Goal: Information Seeking & Learning: Check status

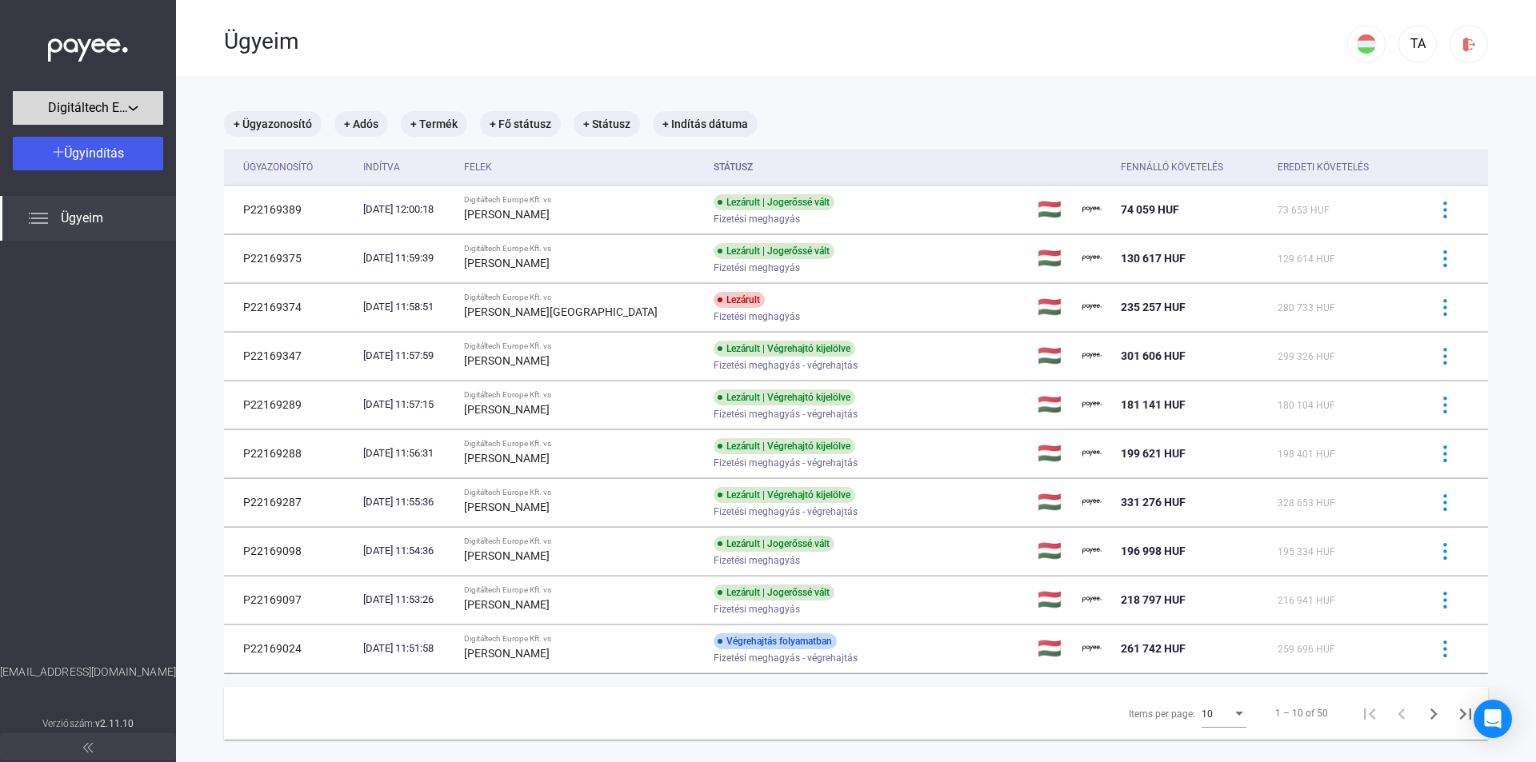
click at [117, 110] on span "Digitáltech Europe Kft." at bounding box center [88, 107] width 80 height 19
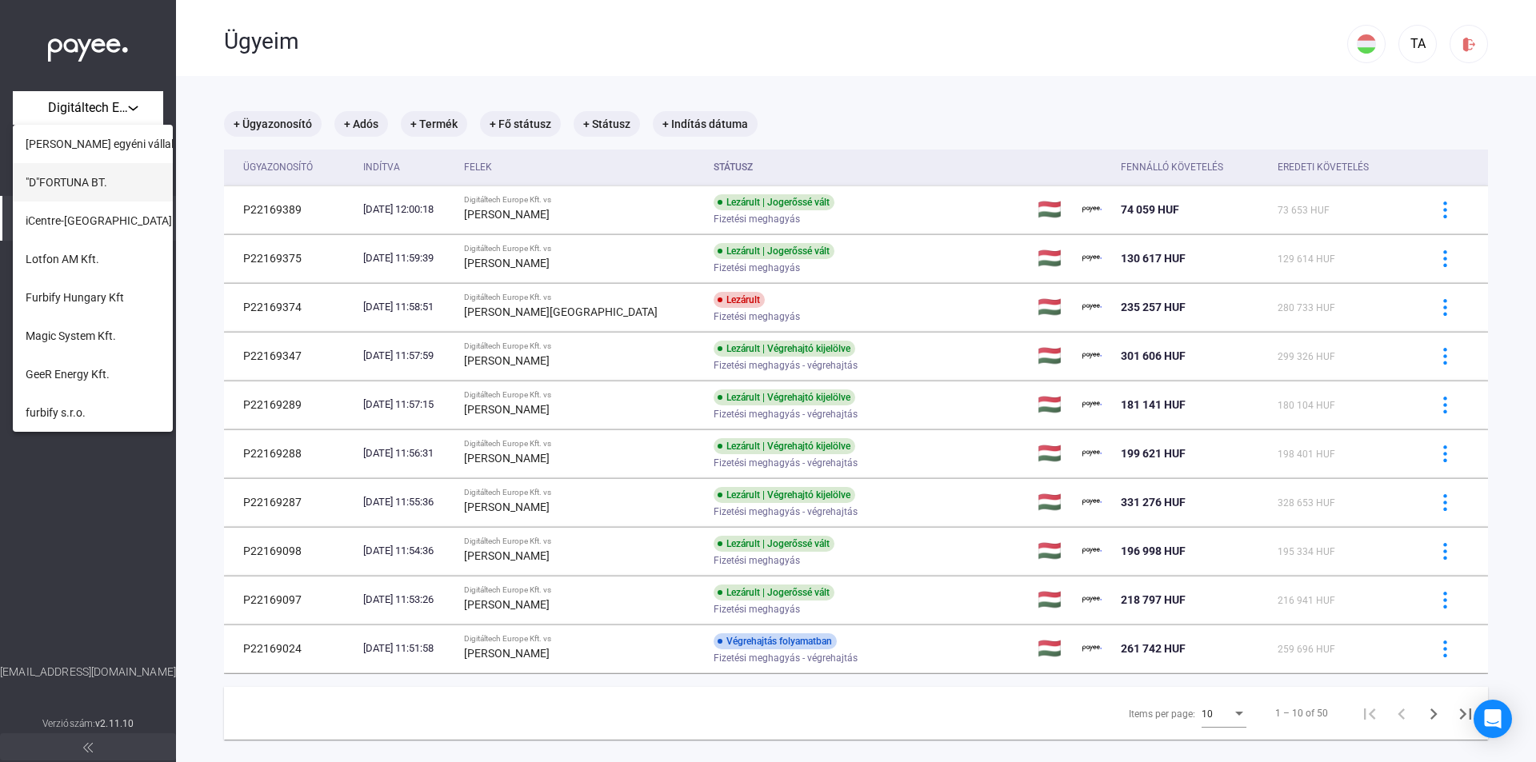
scroll to position [573, 0]
click at [105, 309] on span "iCentre-[GEOGRAPHIC_DATA] Kft." at bounding box center [109, 300] width 167 height 19
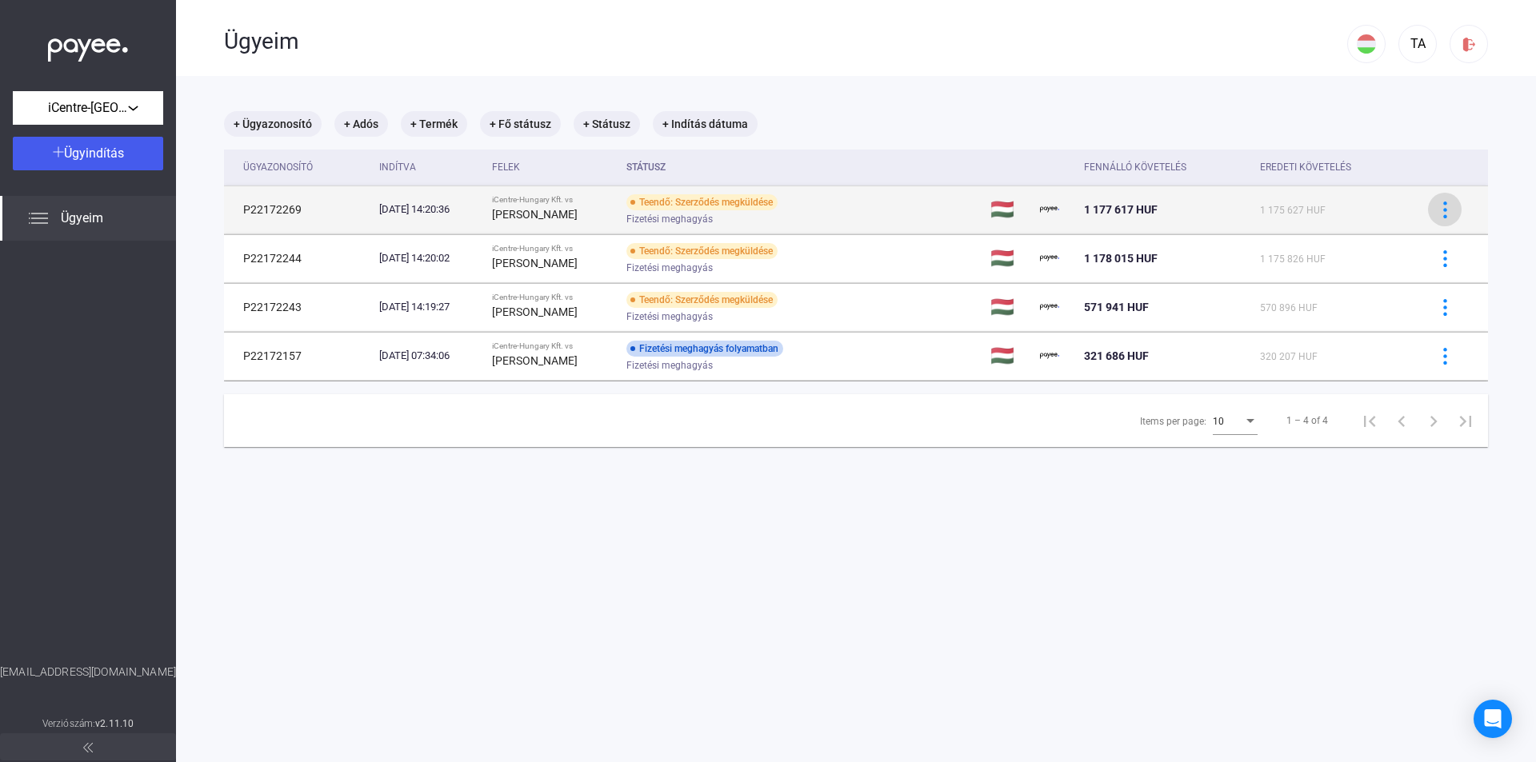
click at [1437, 212] on img at bounding box center [1445, 210] width 17 height 17
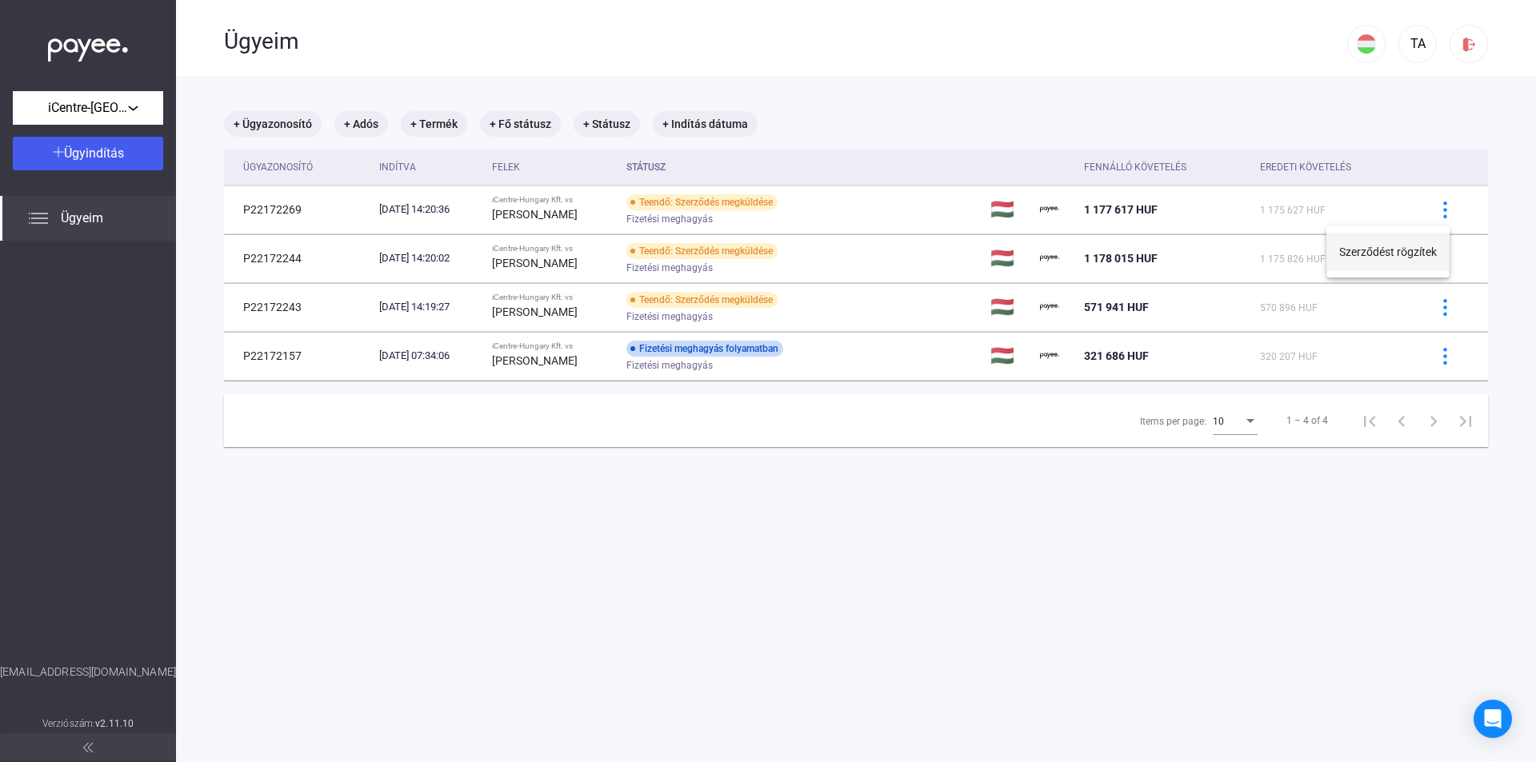
click at [1403, 255] on button "Szerződést rögzítek" at bounding box center [1387, 252] width 123 height 38
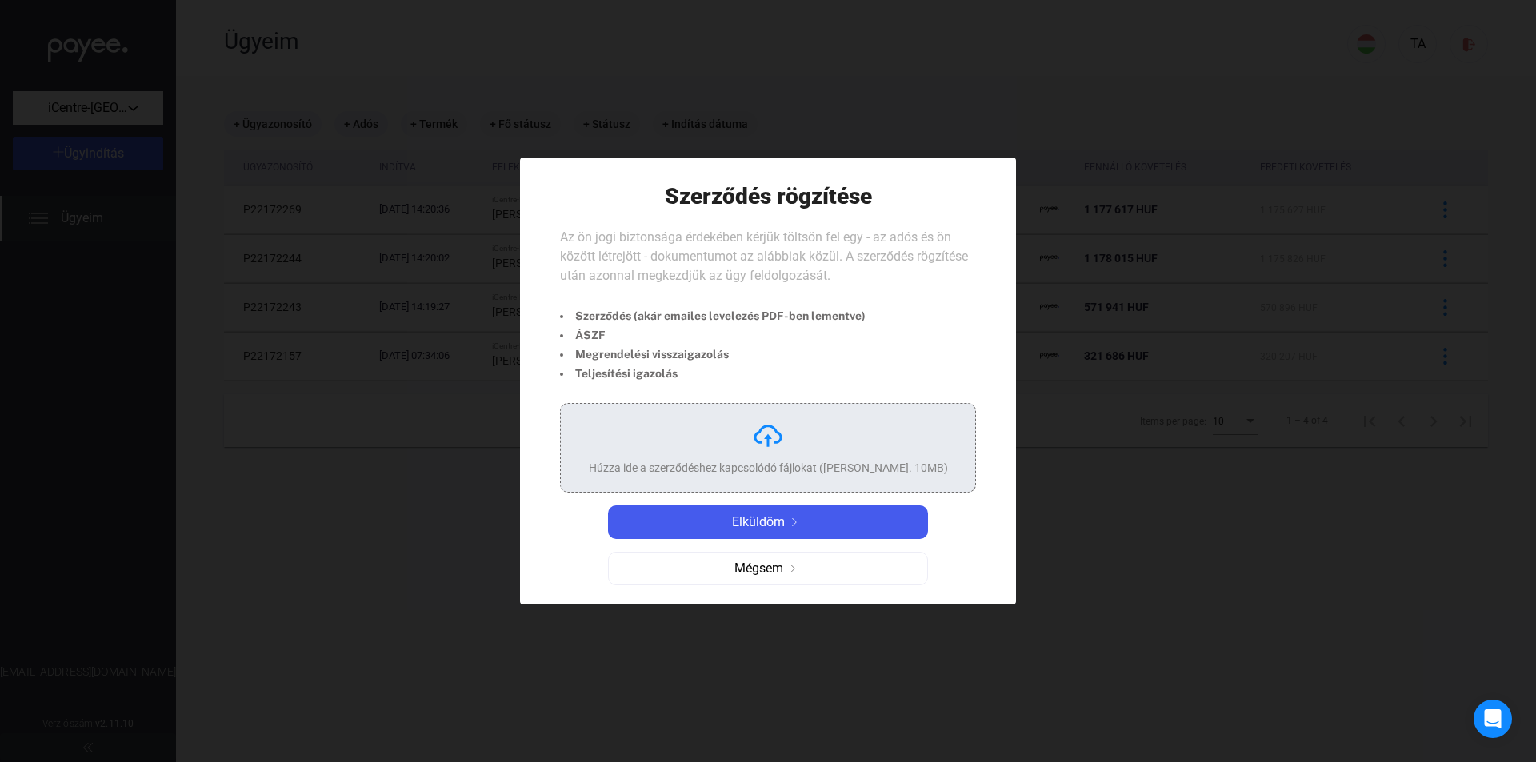
click at [850, 442] on div "Húzza ide a szerződéshez kapcsolódó fájlokat ([PERSON_NAME]. 10MB)" at bounding box center [768, 448] width 359 height 56
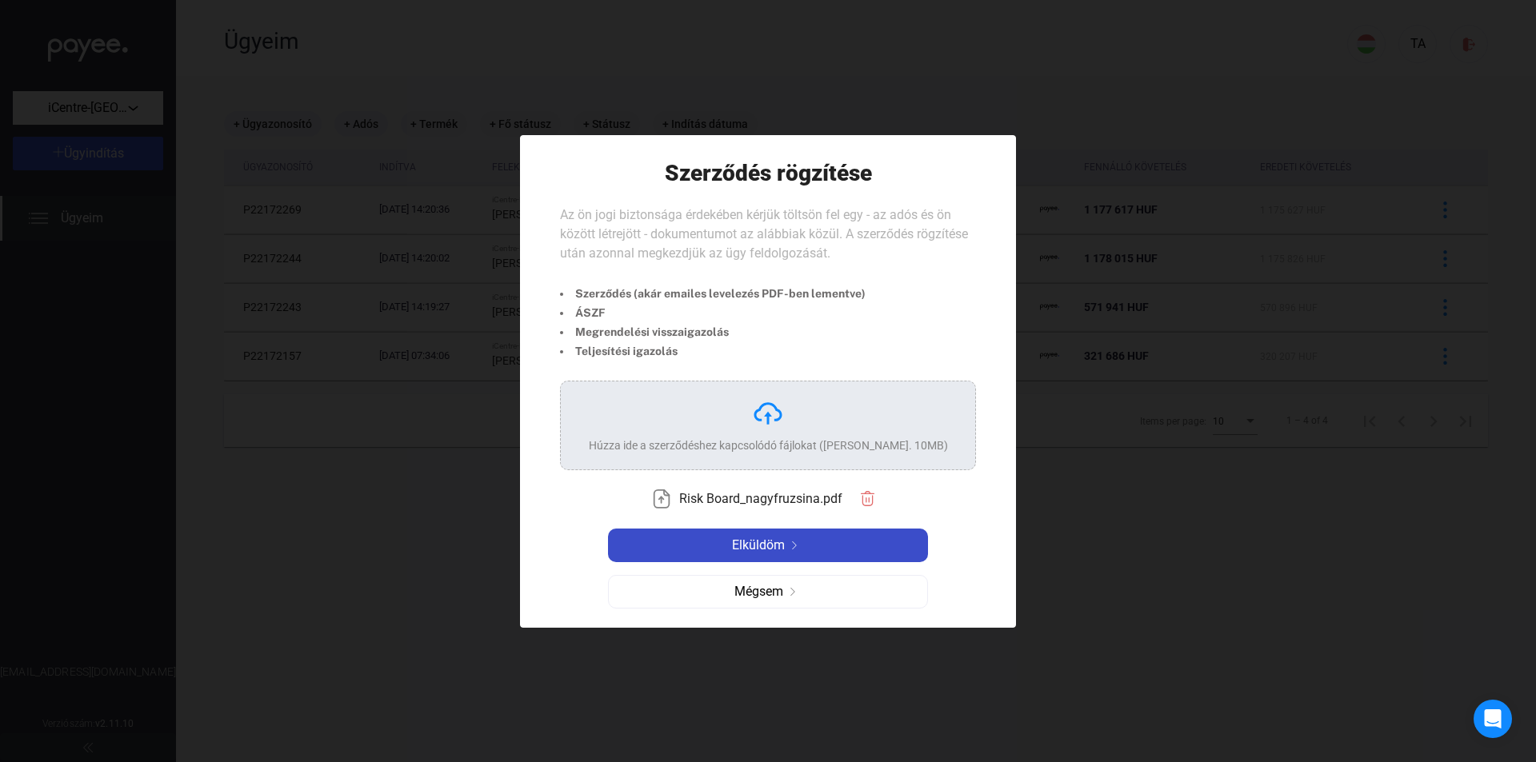
click at [898, 542] on div "Elküldöm" at bounding box center [768, 545] width 310 height 19
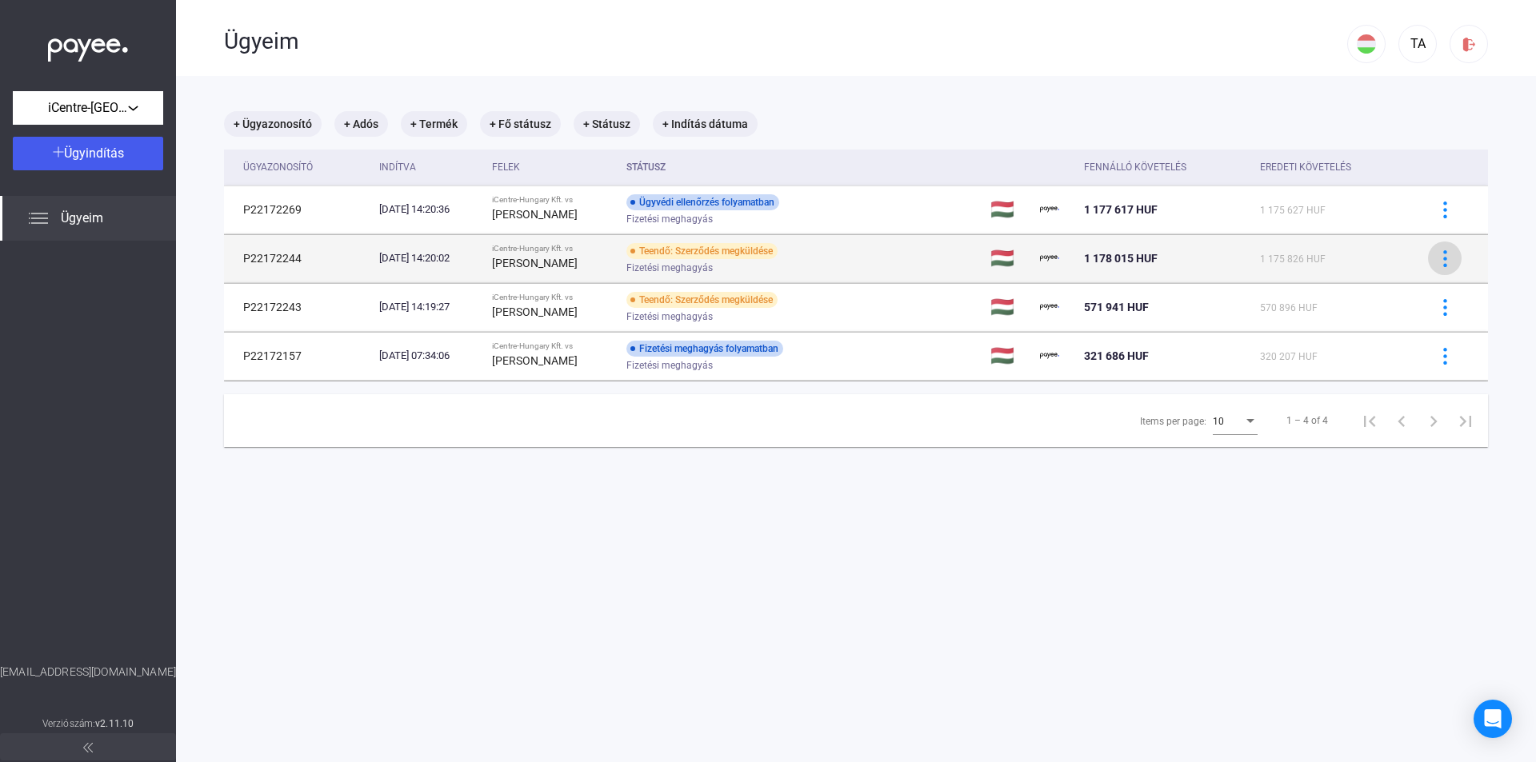
click at [1437, 259] on img at bounding box center [1445, 258] width 17 height 17
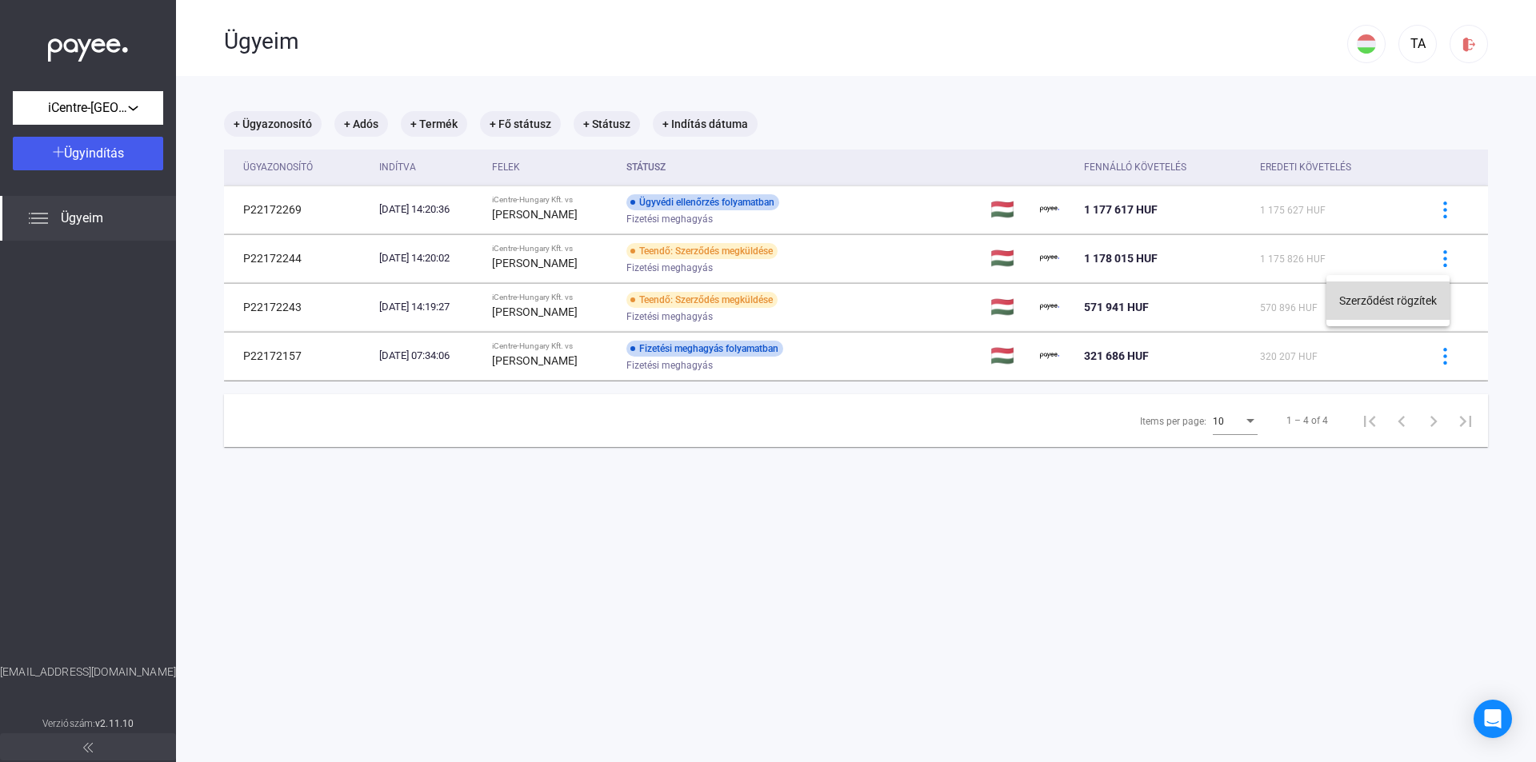
click at [1382, 301] on button "Szerződést rögzítek" at bounding box center [1387, 301] width 123 height 38
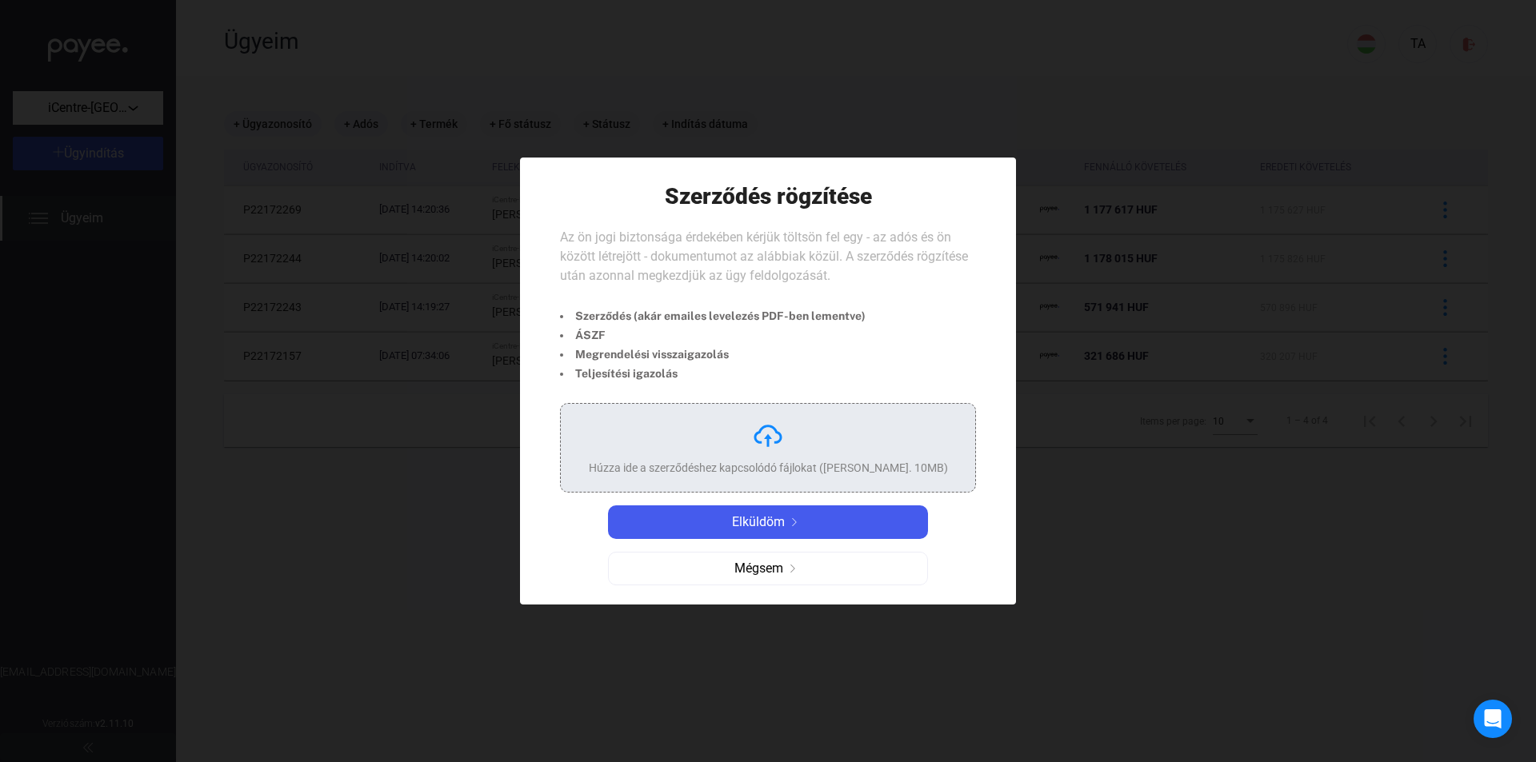
click at [677, 456] on div "Húzza ide a szerződéshez kapcsolódó fájlokat ([PERSON_NAME]. 10MB)" at bounding box center [768, 448] width 359 height 56
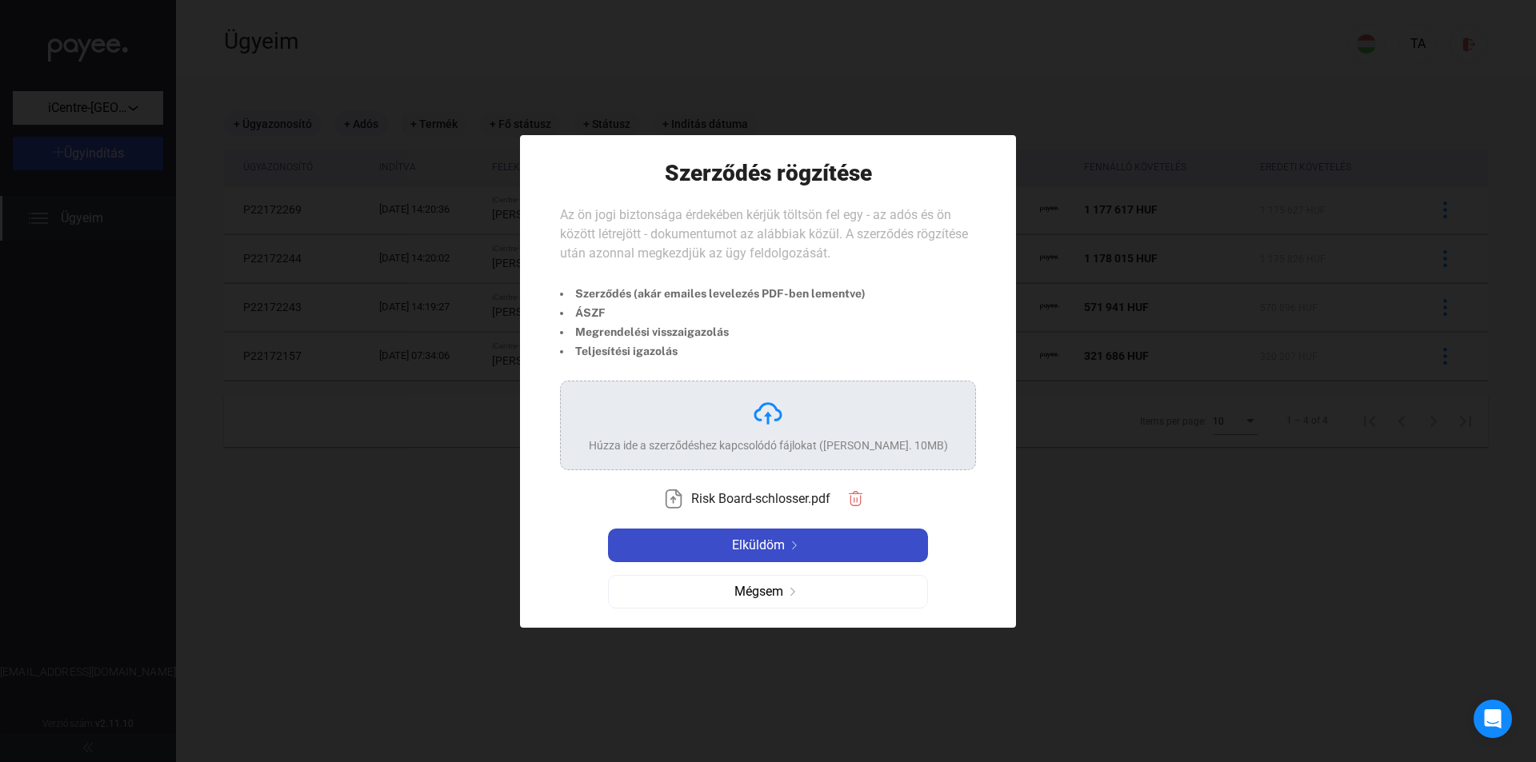
drag, startPoint x: 823, startPoint y: 552, endPoint x: 1033, endPoint y: 558, distance: 209.7
click at [824, 552] on div "Elküldöm" at bounding box center [768, 545] width 310 height 19
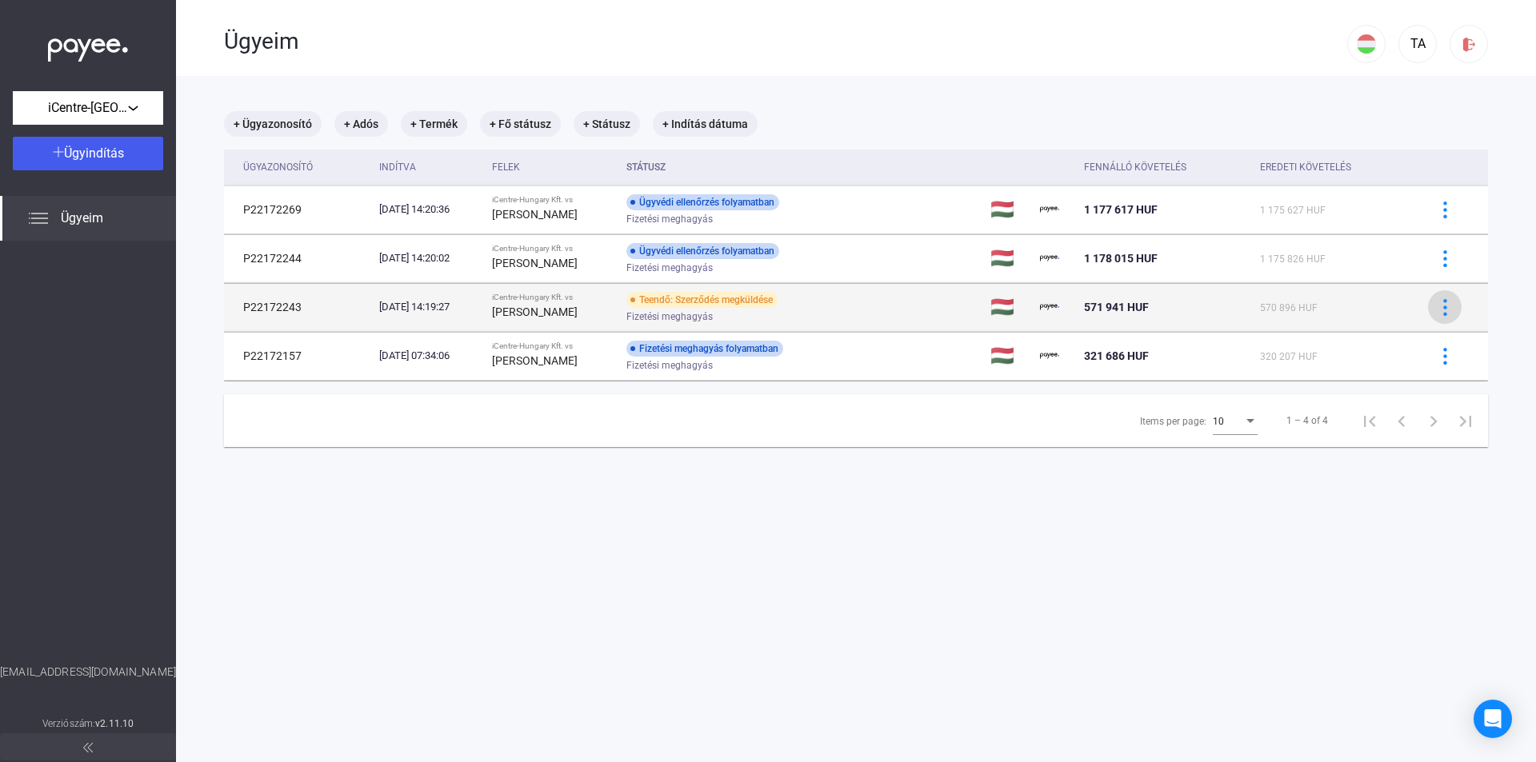
click at [1441, 310] on img at bounding box center [1445, 307] width 17 height 17
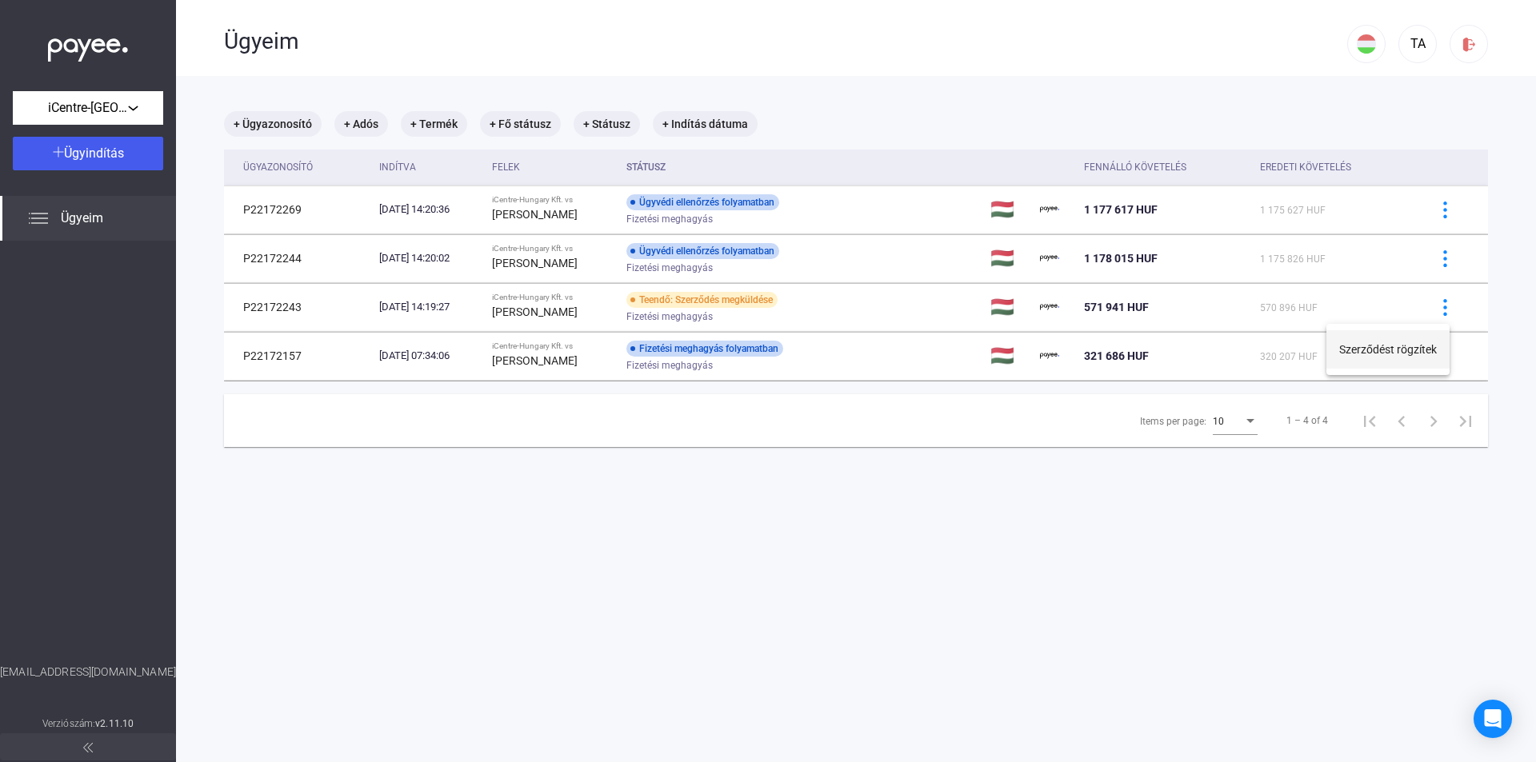
click at [1406, 344] on button "Szerződést rögzítek" at bounding box center [1387, 349] width 123 height 38
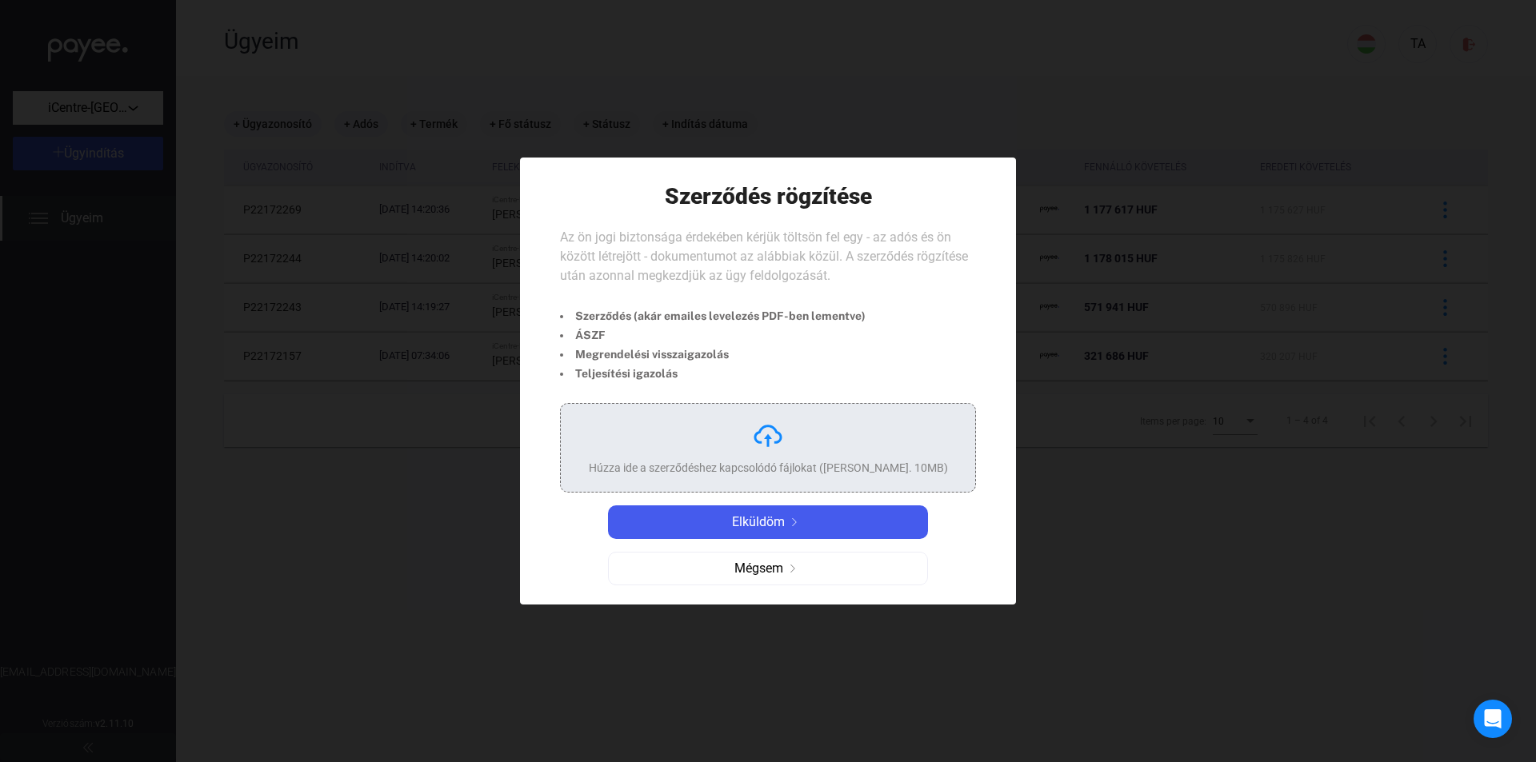
click at [778, 432] on img at bounding box center [768, 436] width 32 height 32
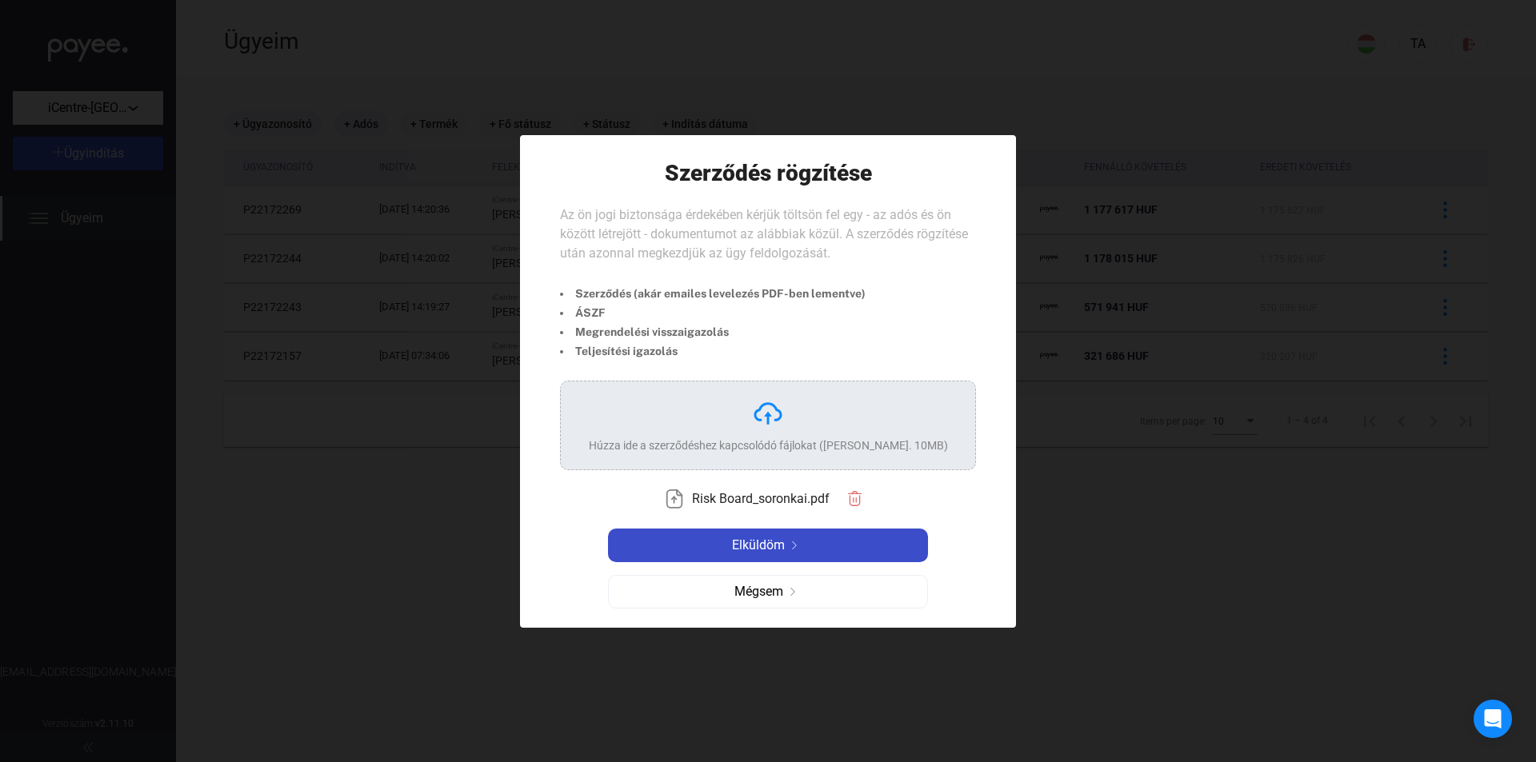
click at [802, 559] on button "Elküldöm" at bounding box center [768, 546] width 320 height 34
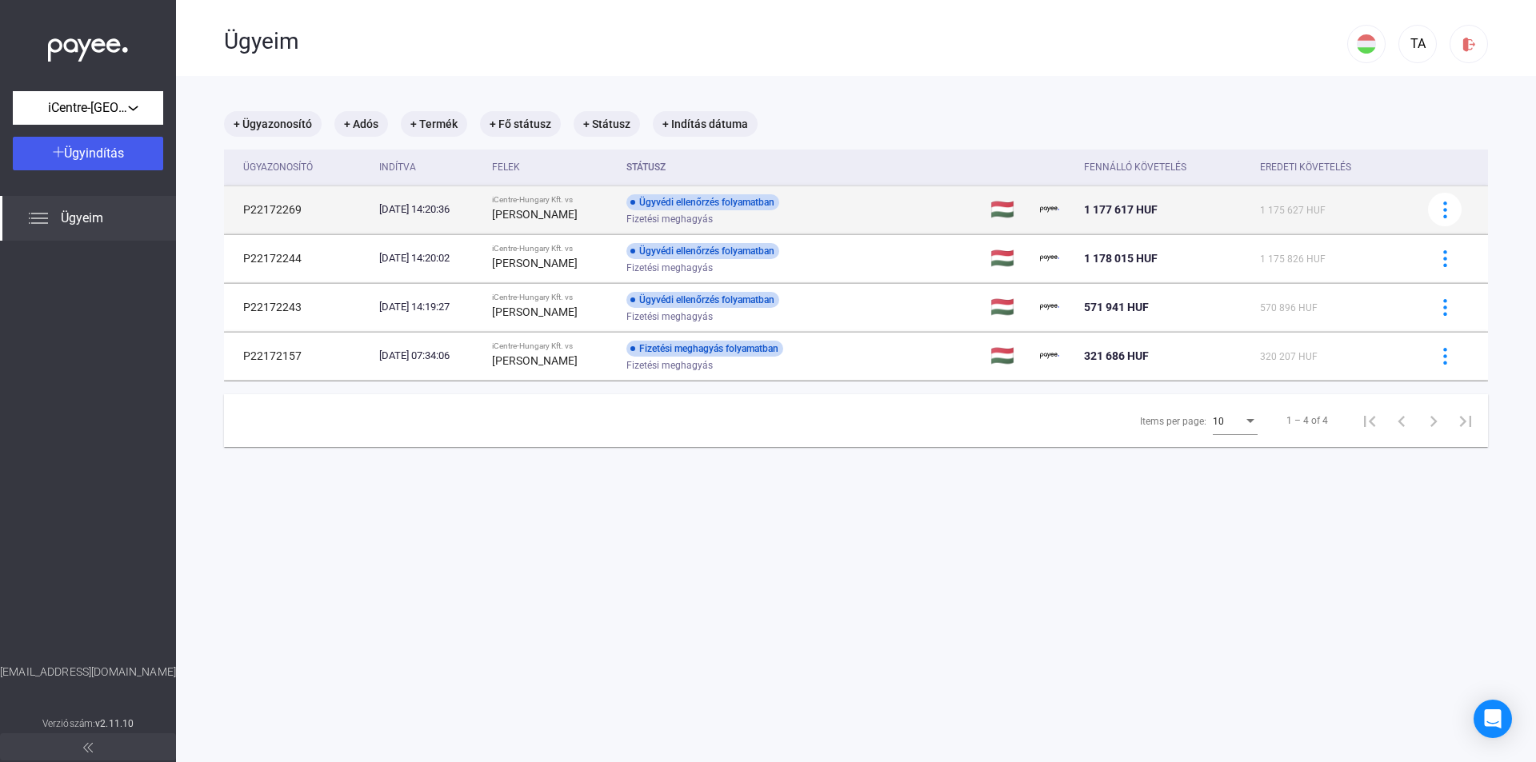
click at [486, 219] on td "[DATE] 14:20:36" at bounding box center [429, 210] width 113 height 48
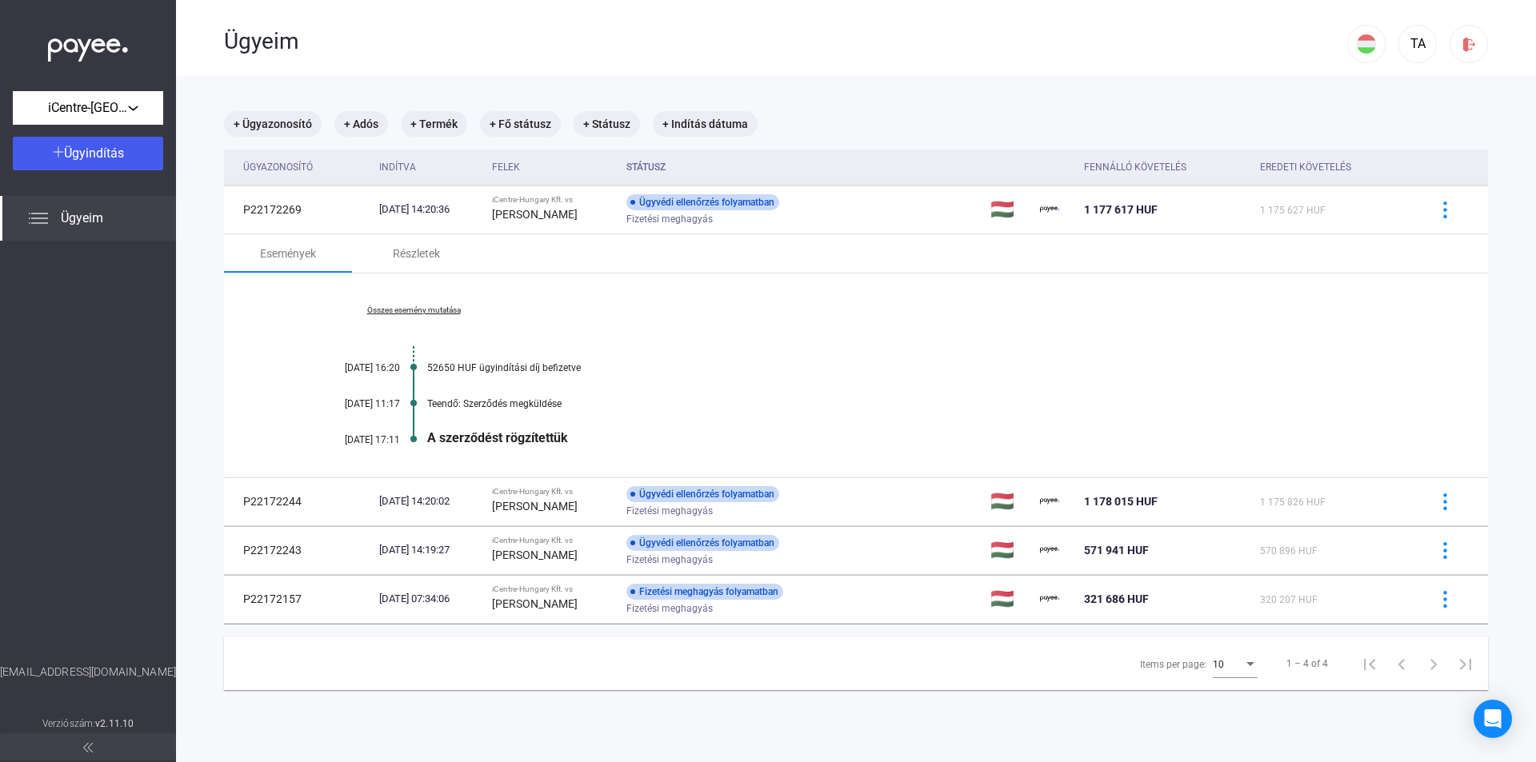
click at [428, 309] on link "Összes esemény mutatása" at bounding box center [413, 311] width 219 height 10
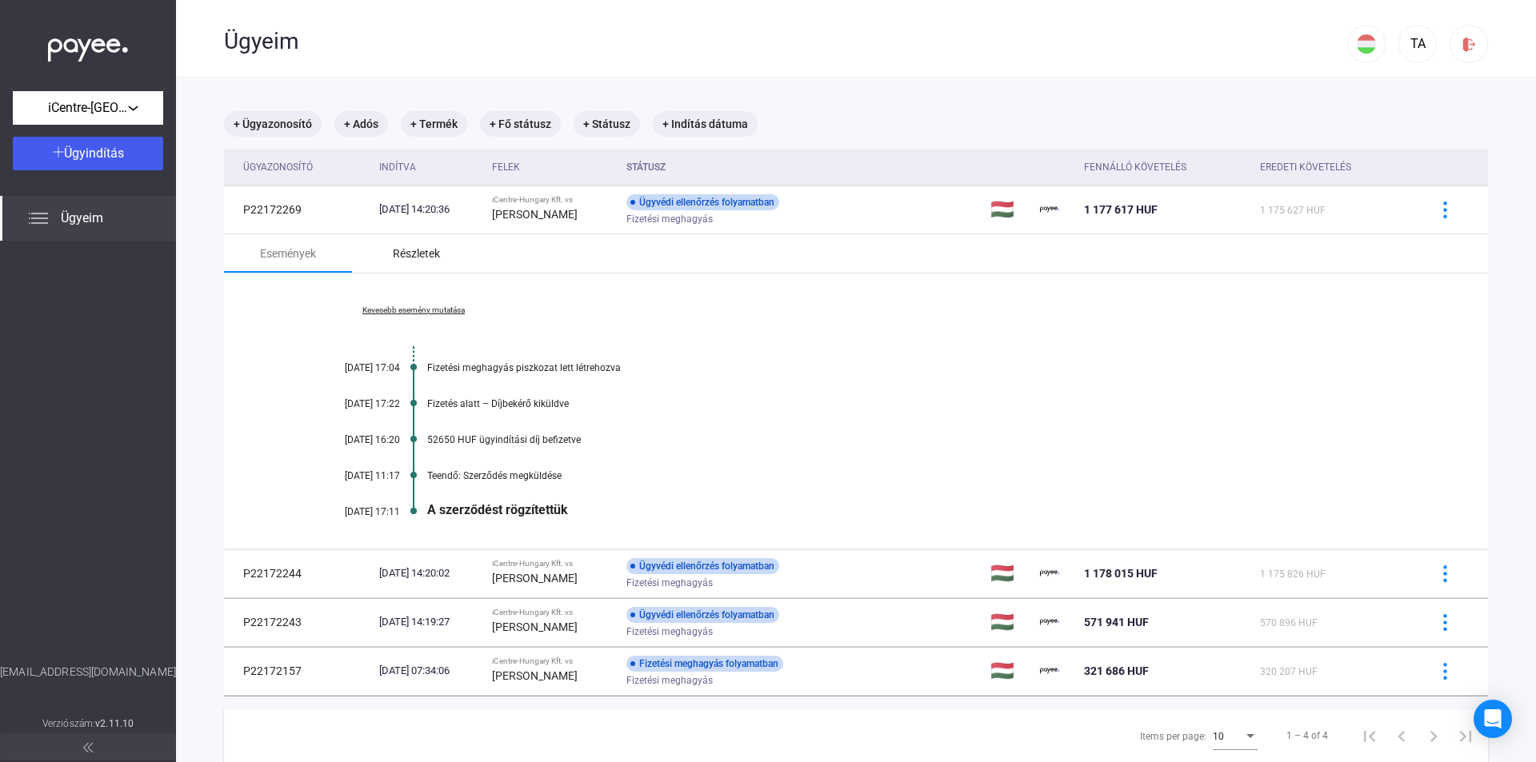
click at [425, 254] on div "Részletek" at bounding box center [416, 253] width 47 height 19
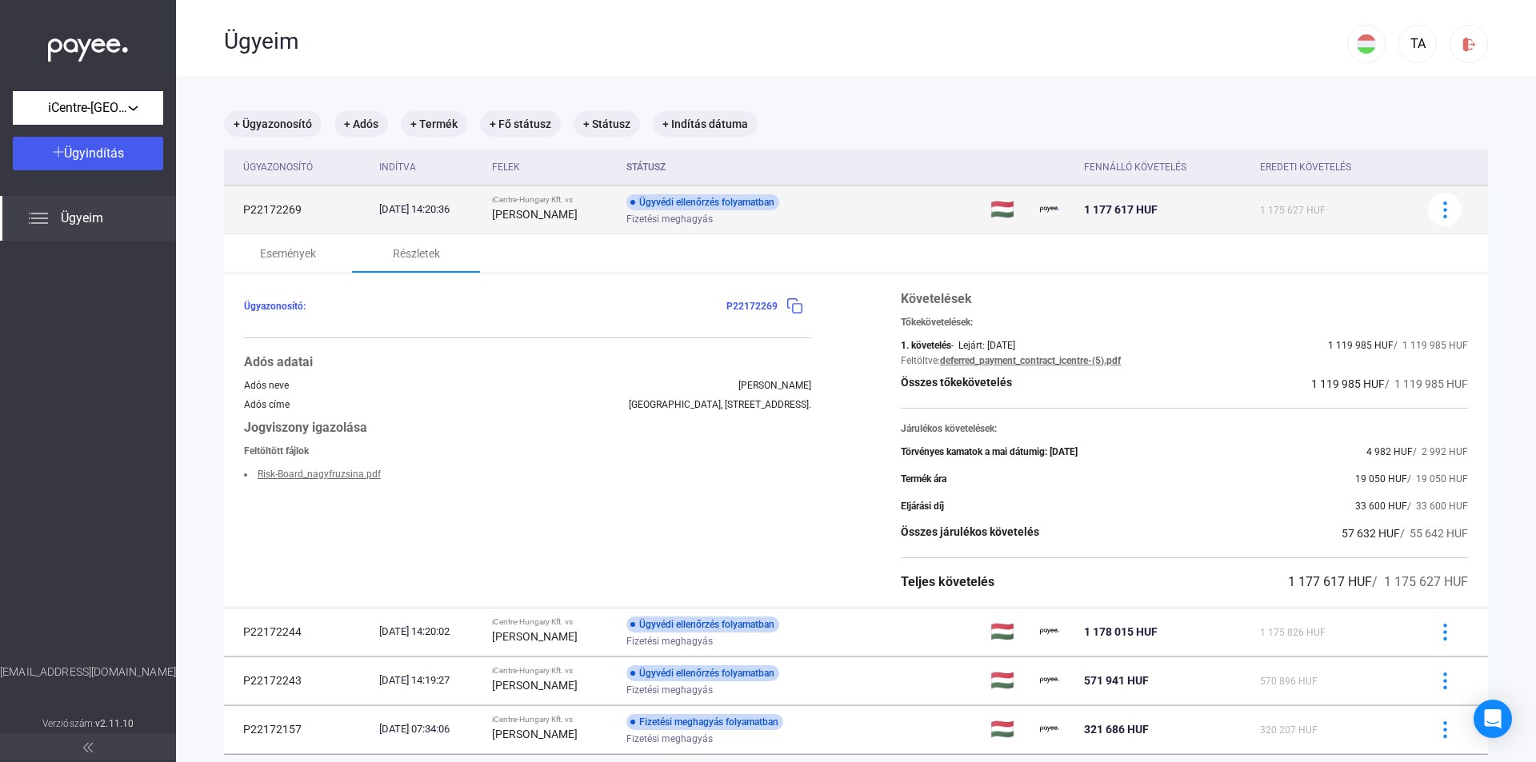
click at [336, 214] on td "P22172269" at bounding box center [298, 210] width 149 height 48
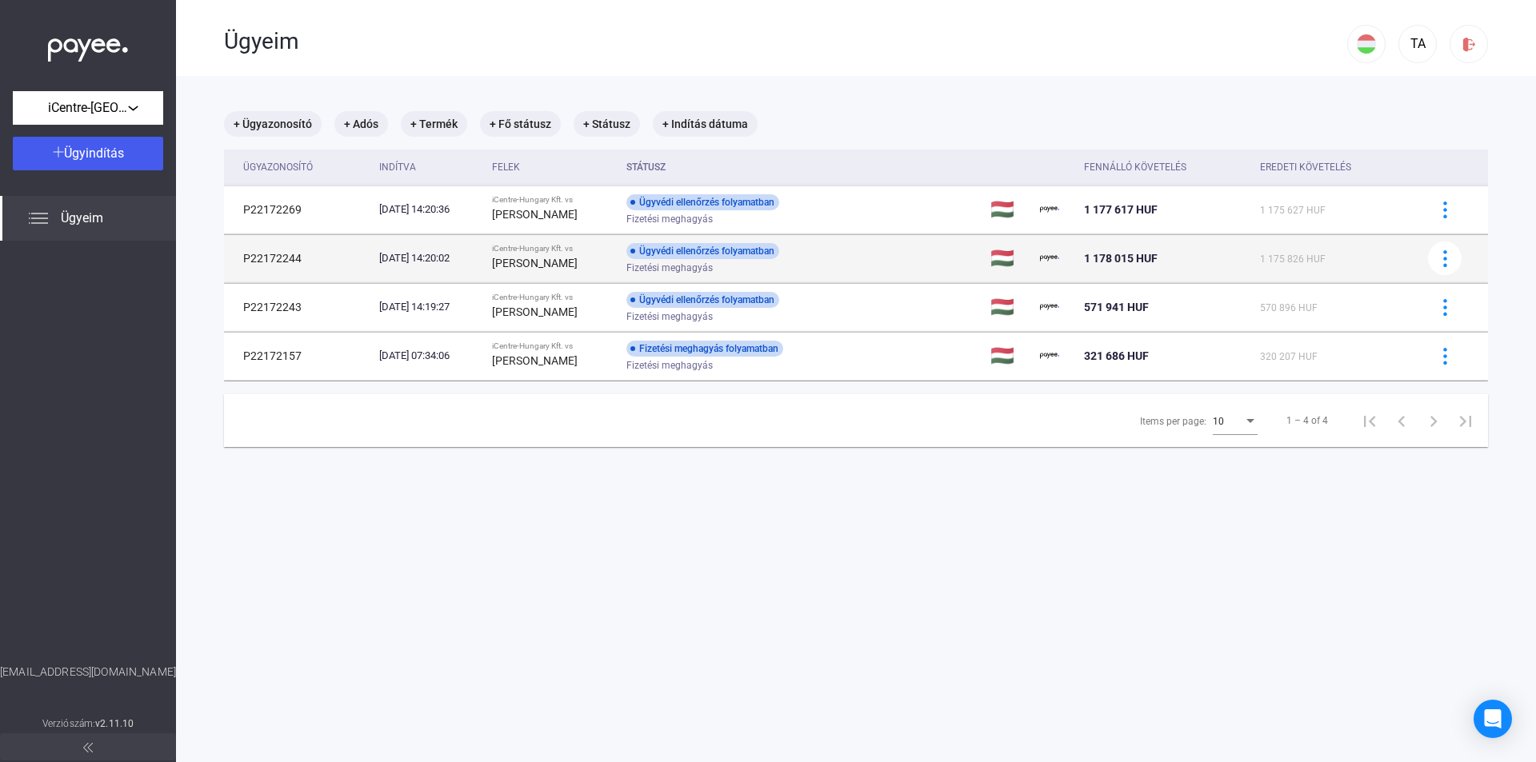
click at [514, 259] on strong "[PERSON_NAME]" at bounding box center [535, 263] width 86 height 13
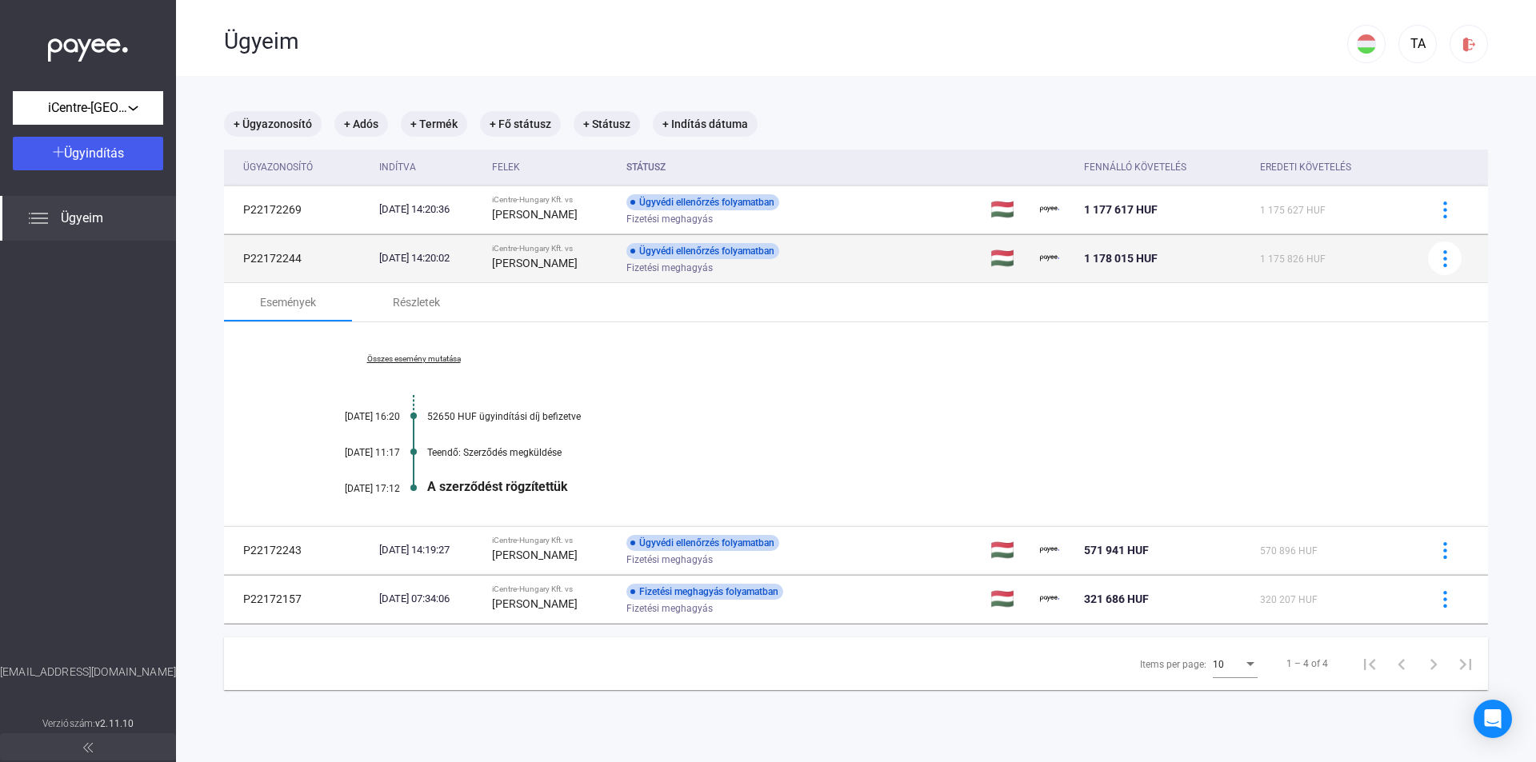
click at [309, 256] on td "P22172244" at bounding box center [298, 258] width 149 height 48
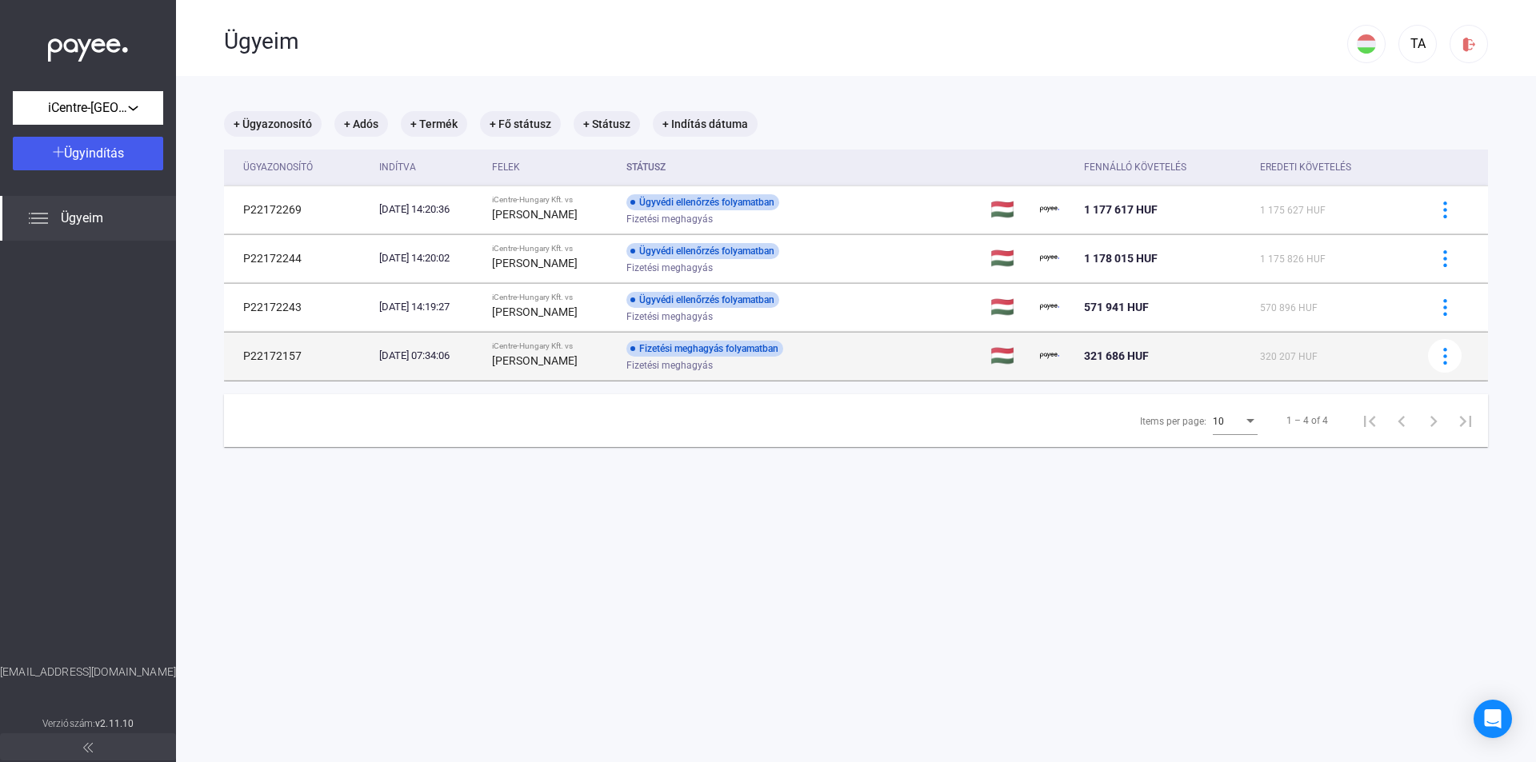
click at [475, 368] on td "[DATE] 07:34:06" at bounding box center [429, 356] width 113 height 48
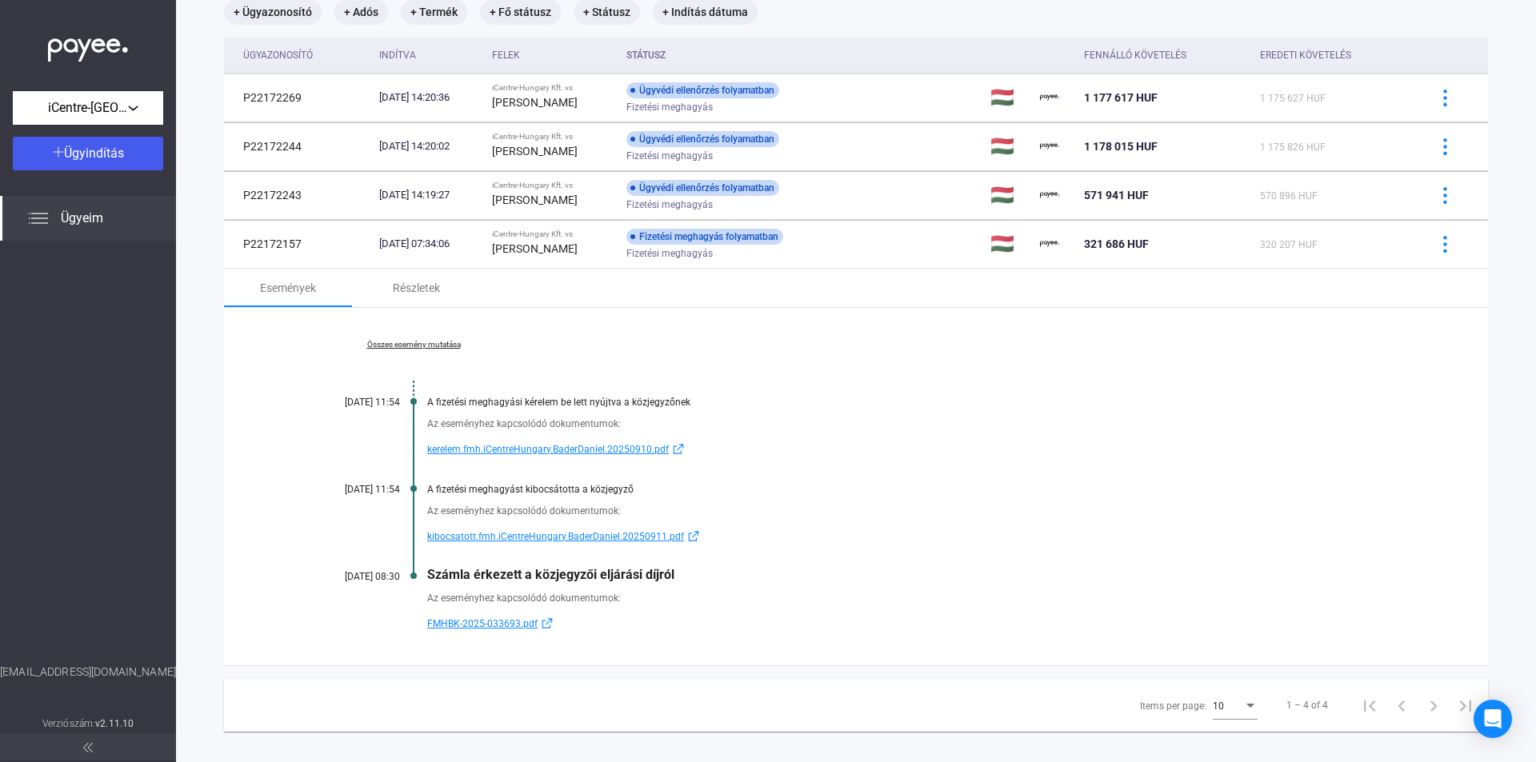
scroll to position [130, 0]
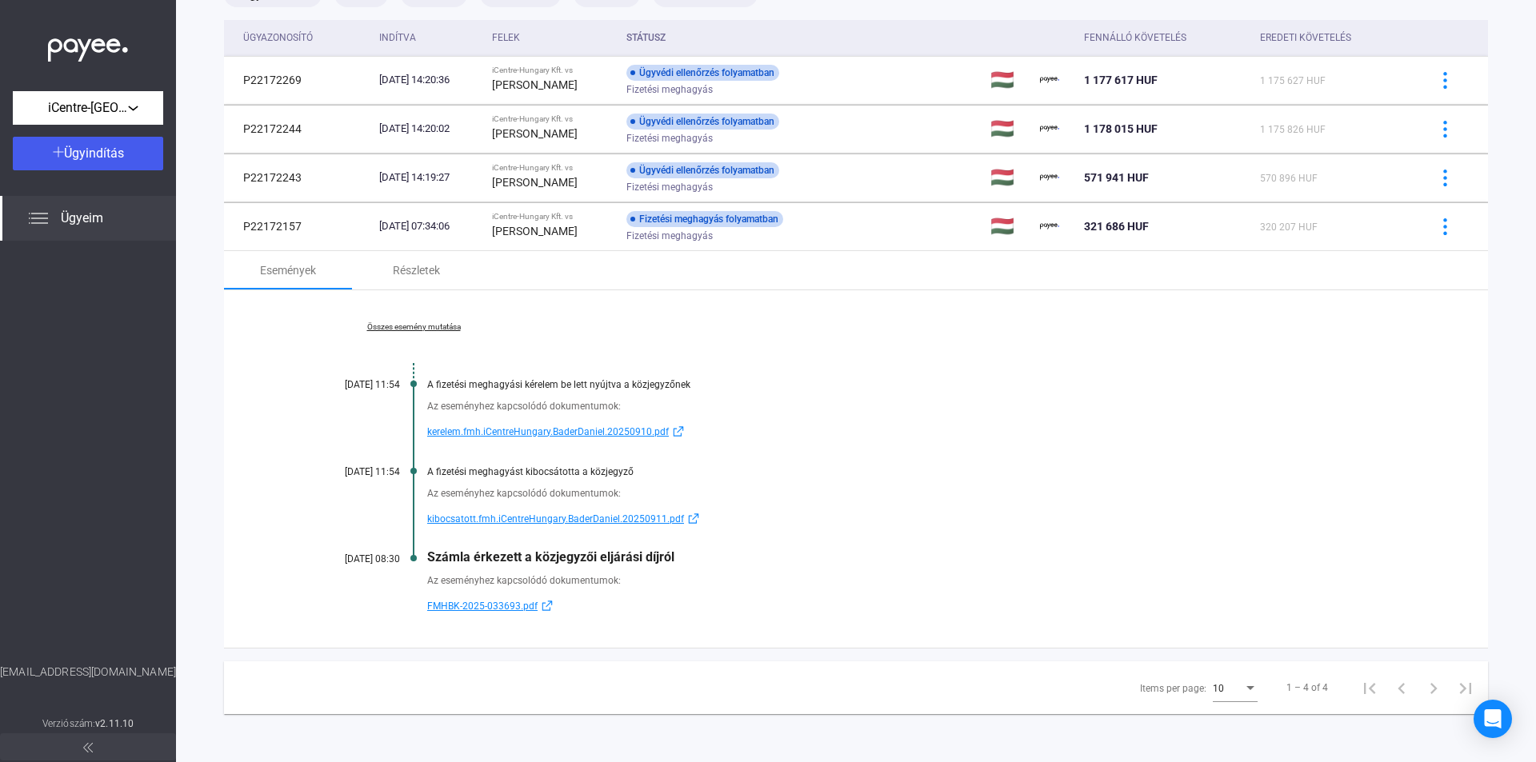
drag, startPoint x: 420, startPoint y: 604, endPoint x: 519, endPoint y: 606, distance: 99.2
click at [519, 606] on div "Az eseményhez kapcsolódó dokumentumok: FMHBK-2025-033693.pdf" at bounding box center [856, 590] width 1104 height 51
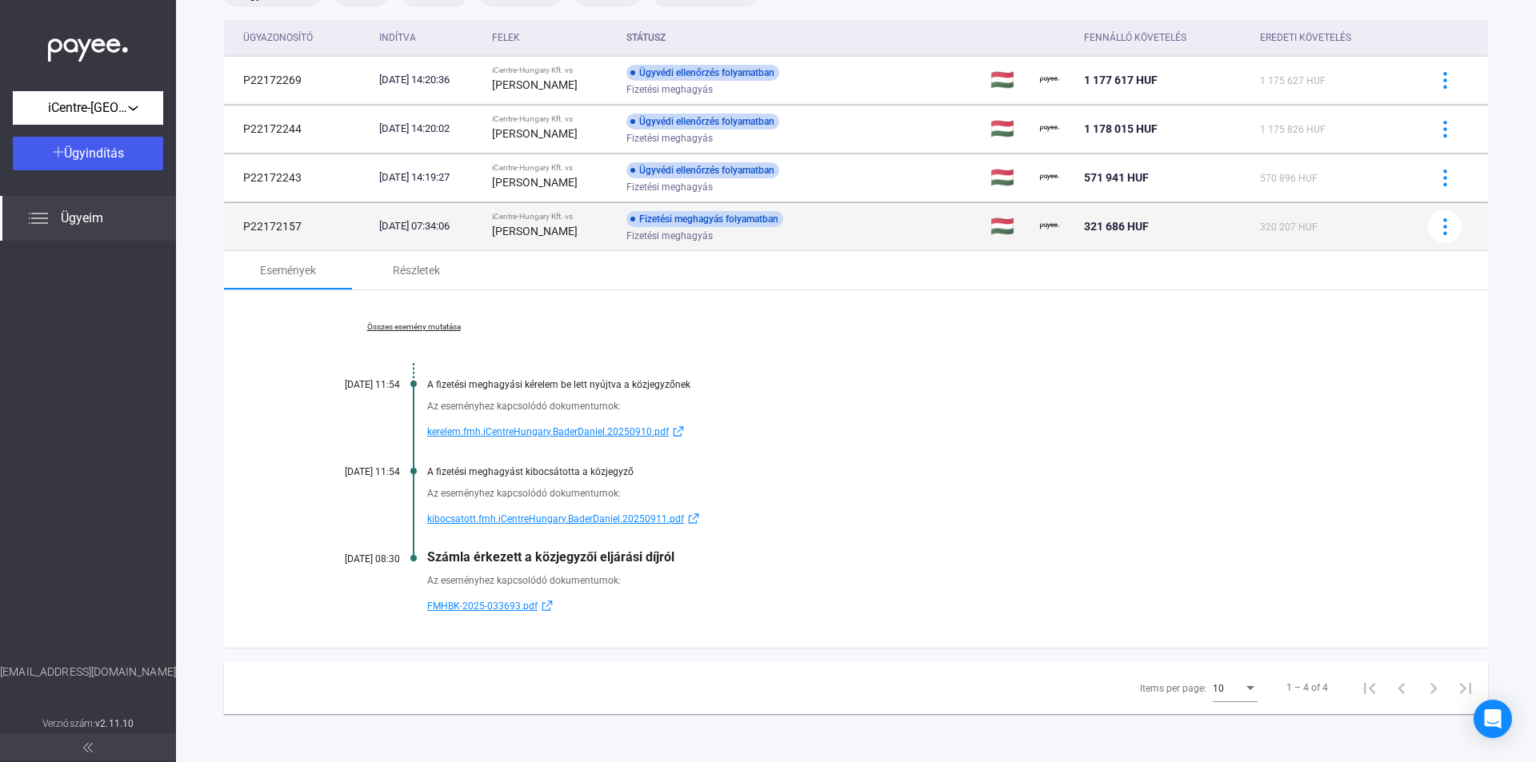
copy span "FMHBK-2025-033693"
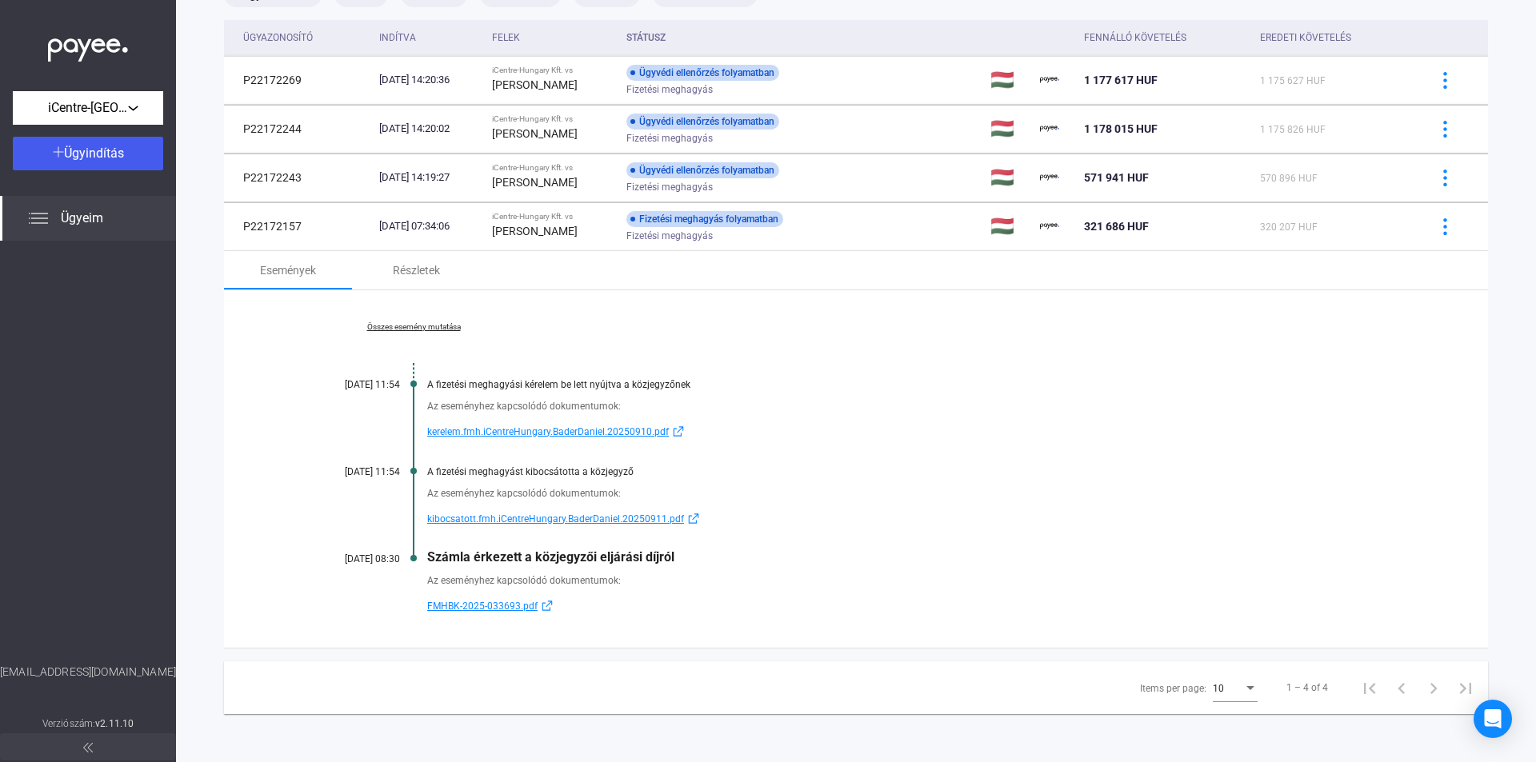
drag, startPoint x: 680, startPoint y: 554, endPoint x: 425, endPoint y: 556, distance: 255.2
click at [425, 556] on div "Összes esemény mutatása [DATE] 11:54 A fizetési meghagyási kérelem be lett nyúj…" at bounding box center [856, 469] width 1264 height 358
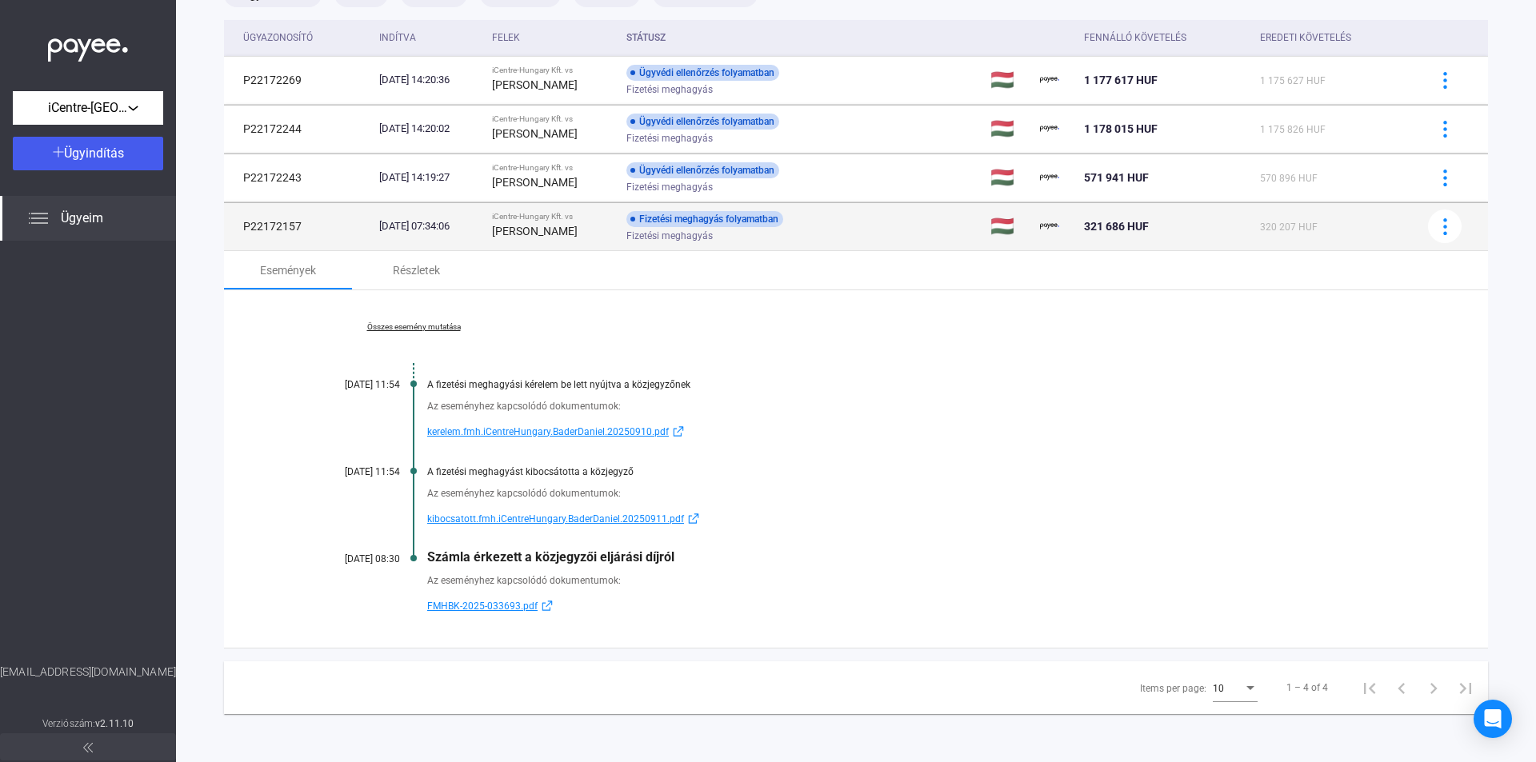
copy div "Számla érkezett a közjegyzői eljárási díjról"
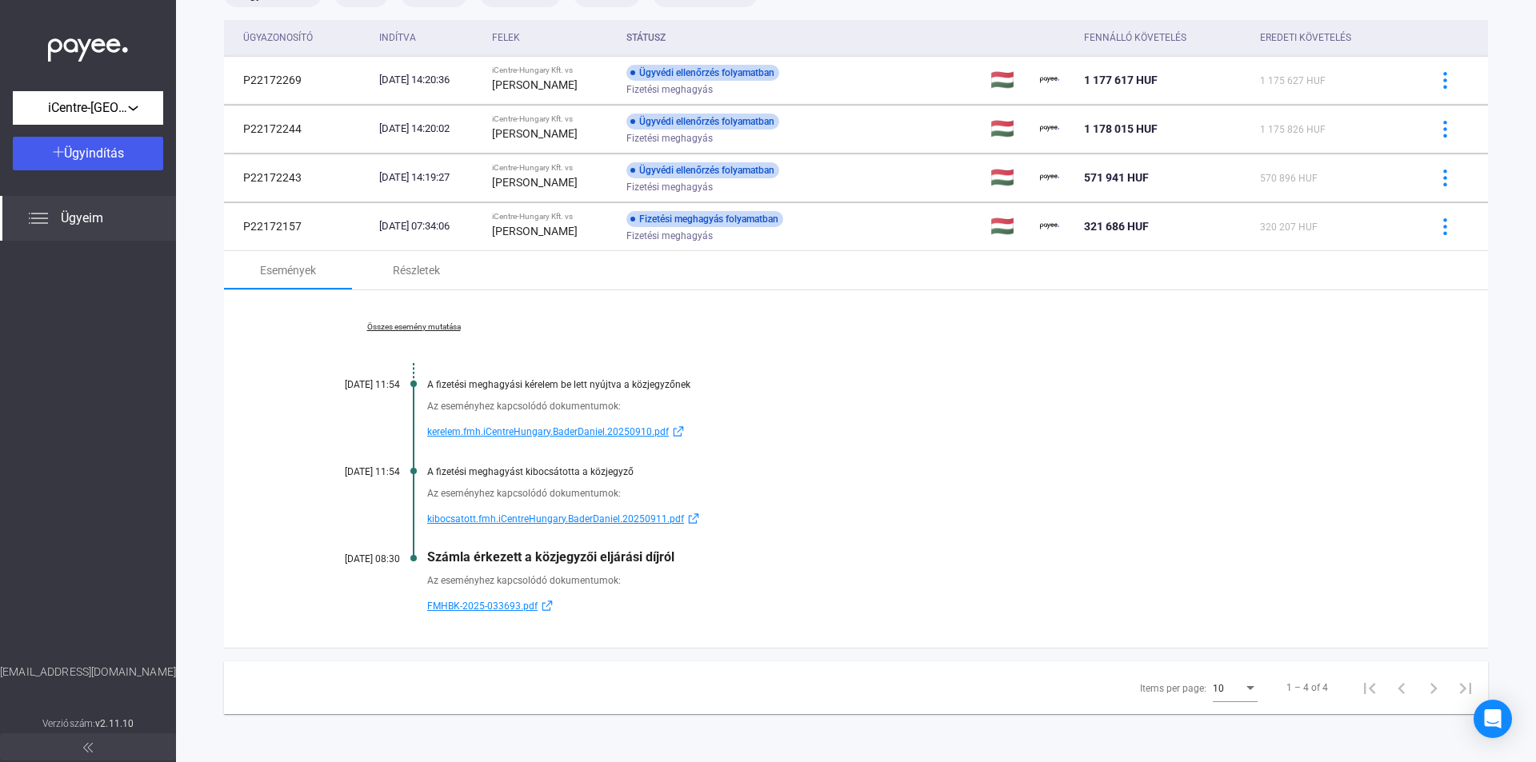
drag, startPoint x: 639, startPoint y: 478, endPoint x: 452, endPoint y: 473, distance: 187.3
click at [438, 473] on div "Összes esemény mutatása [DATE] 11:54 A fizetési meghagyási kérelem be lett nyúj…" at bounding box center [856, 469] width 1264 height 358
click at [741, 472] on div "A fizetési meghagyást kibocsátotta a közjegyző" at bounding box center [917, 471] width 981 height 11
drag, startPoint x: 638, startPoint y: 471, endPoint x: 429, endPoint y: 473, distance: 209.6
click at [429, 473] on div "A fizetési meghagyást kibocsátotta a közjegyző" at bounding box center [917, 471] width 981 height 11
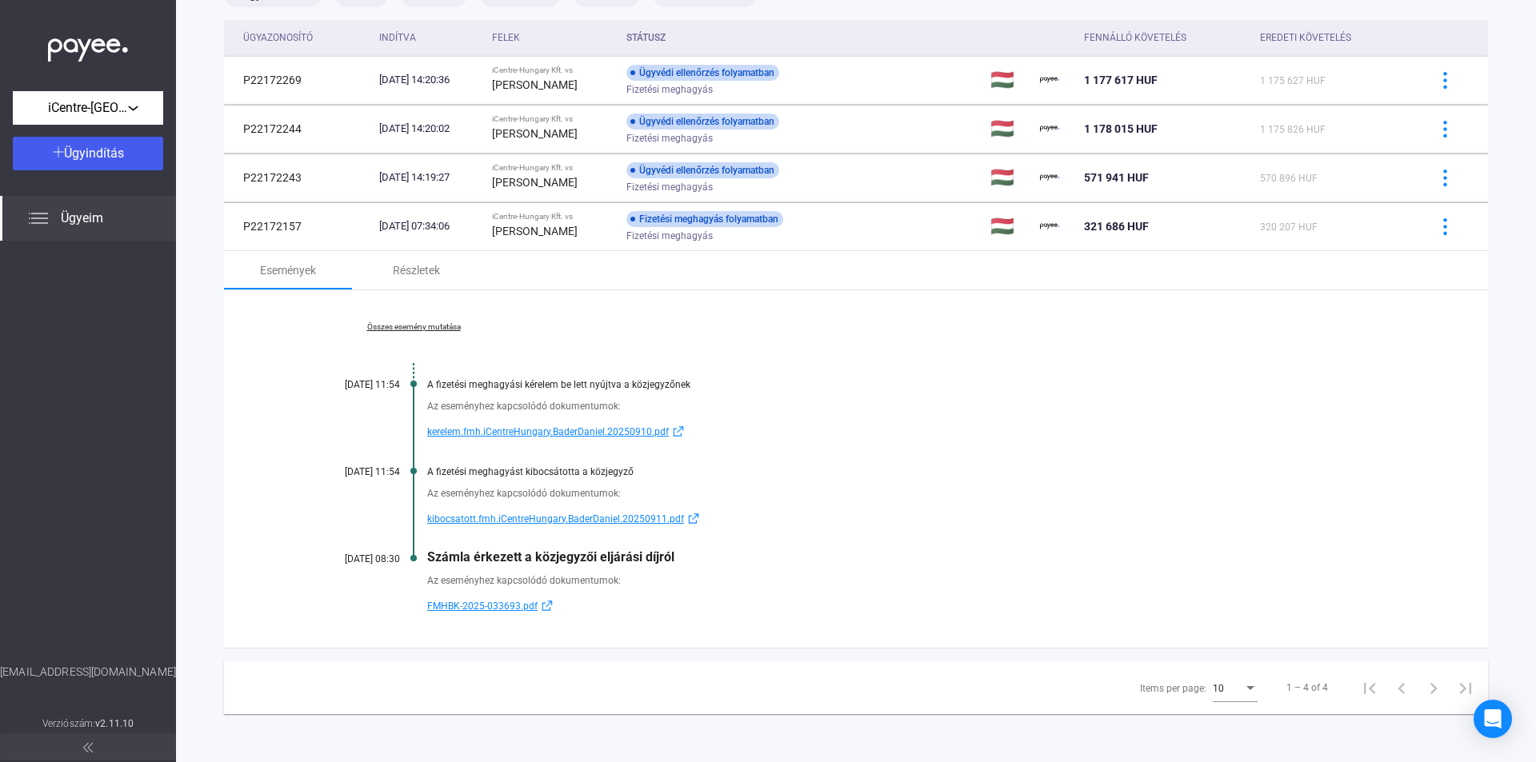
copy div "A fizetési meghagyást kibocsátotta a közjegyző"
click at [406, 273] on div "Részletek" at bounding box center [416, 270] width 47 height 19
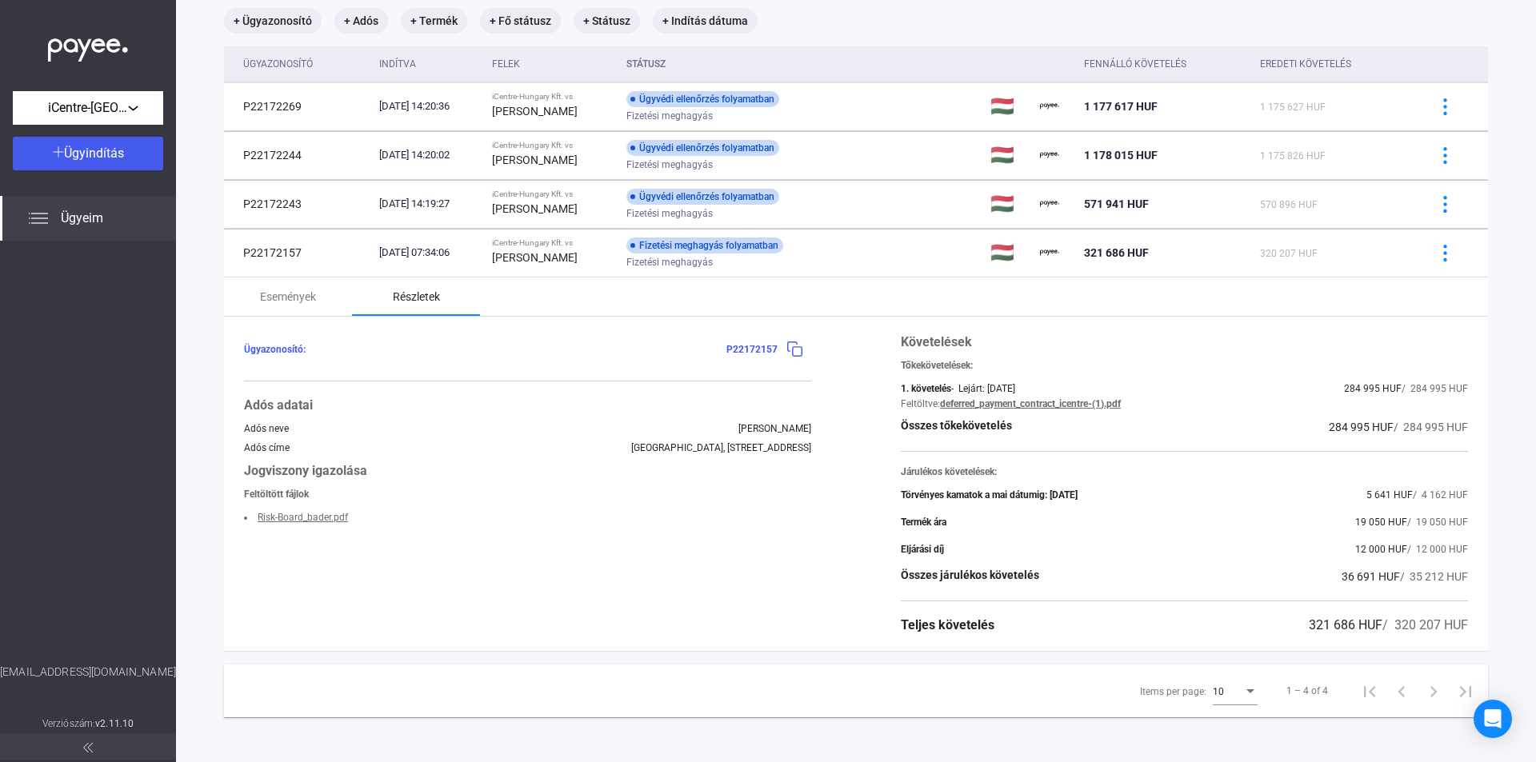
scroll to position [106, 0]
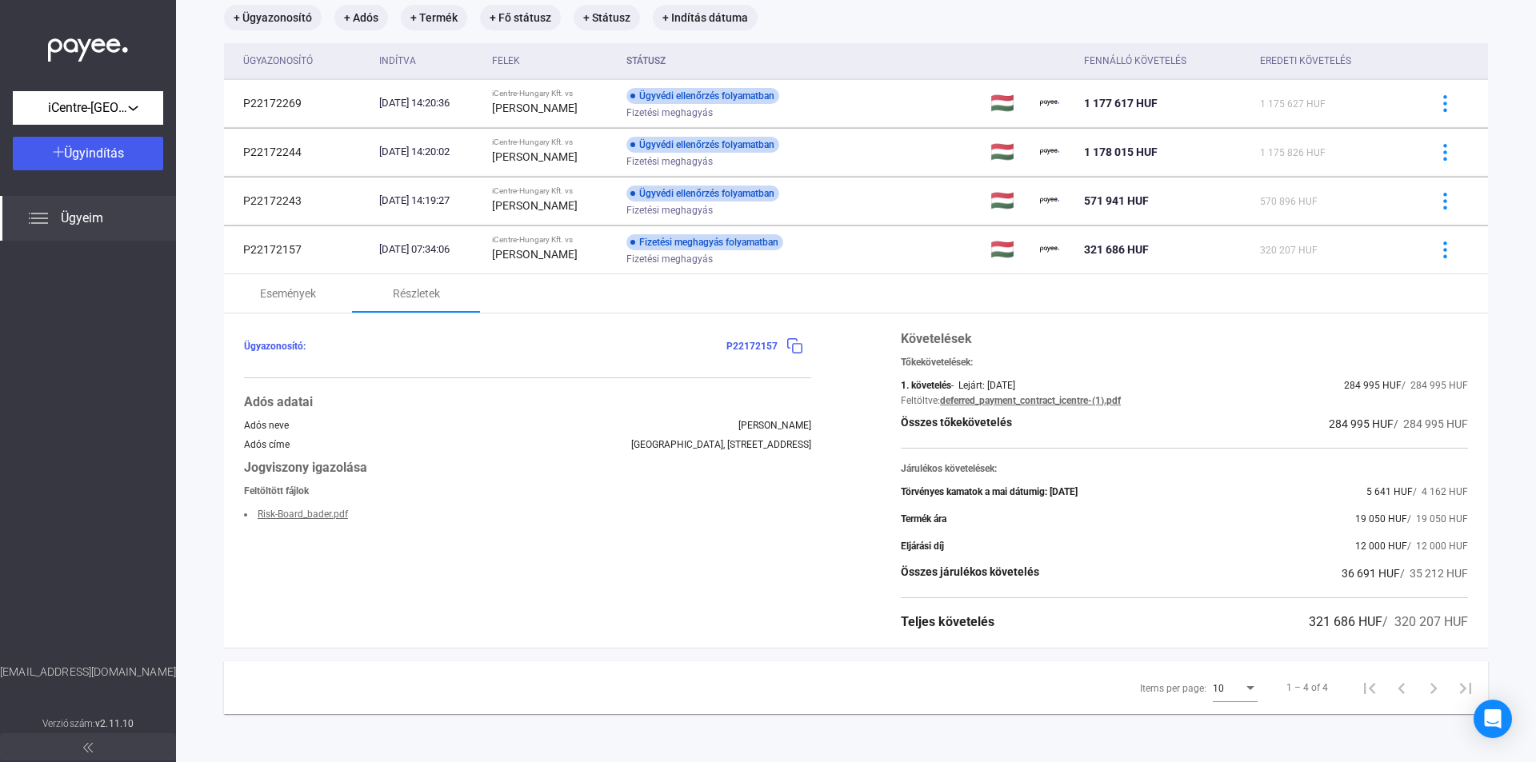
drag, startPoint x: 1340, startPoint y: 520, endPoint x: 1377, endPoint y: 519, distance: 36.8
click at [1377, 519] on div "Termék ára 19 050 HUF / 19 050 HUF" at bounding box center [1184, 519] width 567 height 19
copy span "19 050"
drag, startPoint x: 1341, startPoint y: 545, endPoint x: 1368, endPoint y: 546, distance: 27.2
click at [1368, 546] on div "Eljárási díj 12 000 HUF / 12 000 HUF" at bounding box center [1184, 546] width 567 height 19
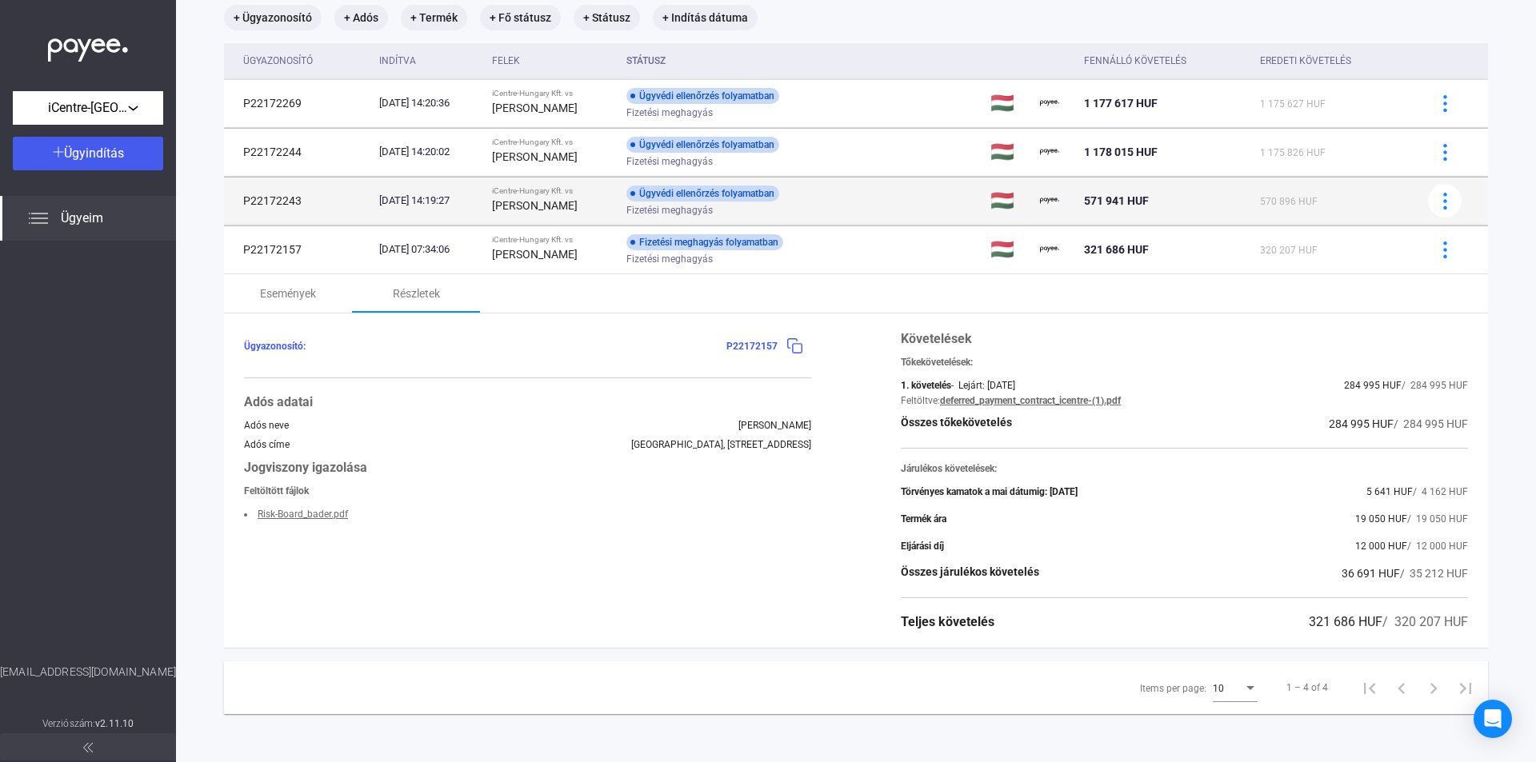
click at [826, 190] on div "Ügyvédi ellenőrzés folyamatban Fizetési meghagyás" at bounding box center [753, 201] width 255 height 31
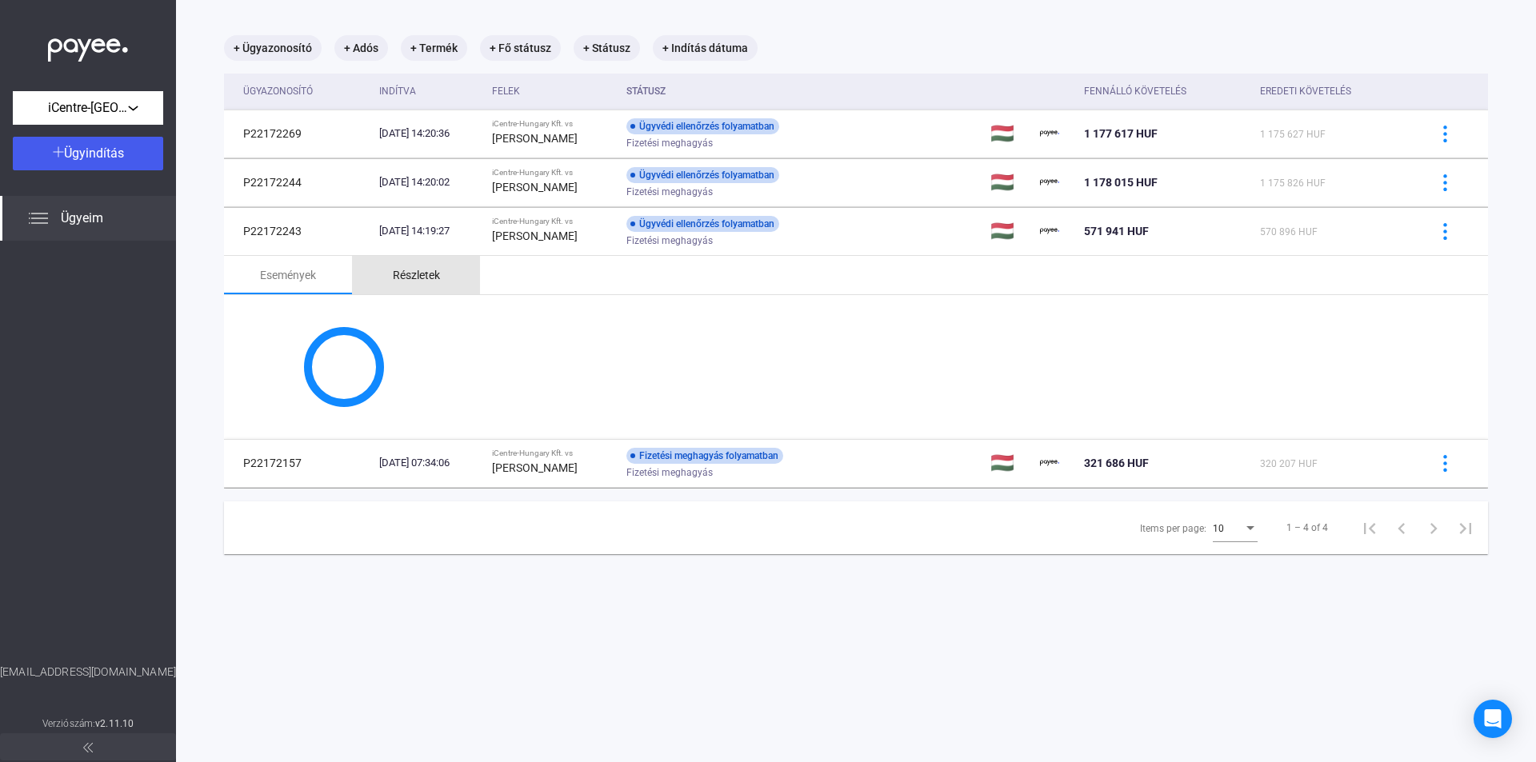
click at [414, 279] on div "Részletek" at bounding box center [416, 275] width 47 height 19
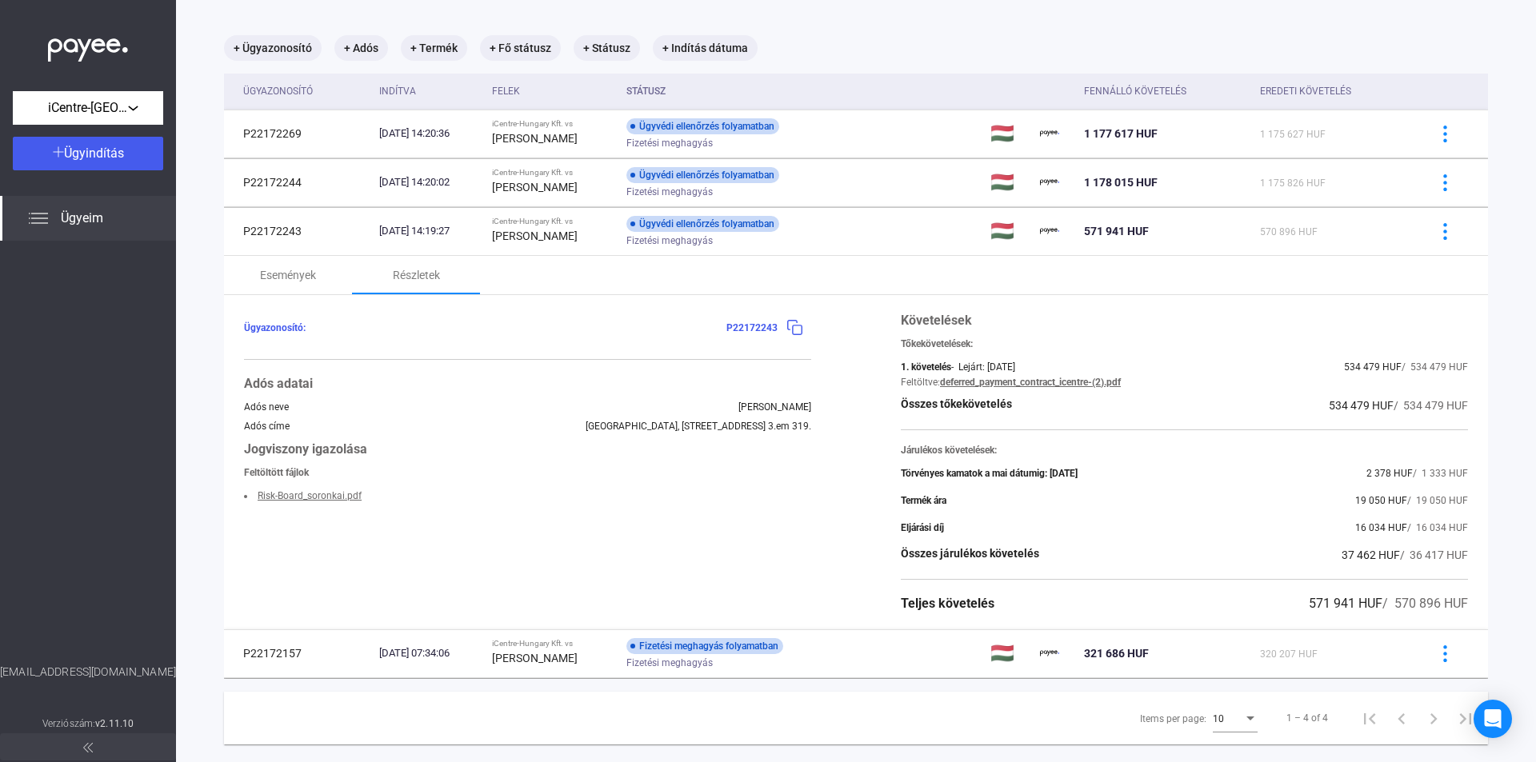
drag, startPoint x: 1342, startPoint y: 526, endPoint x: 1370, endPoint y: 528, distance: 27.3
click at [1370, 528] on span "16 034 HUF" at bounding box center [1381, 527] width 52 height 11
copy span "16 034"
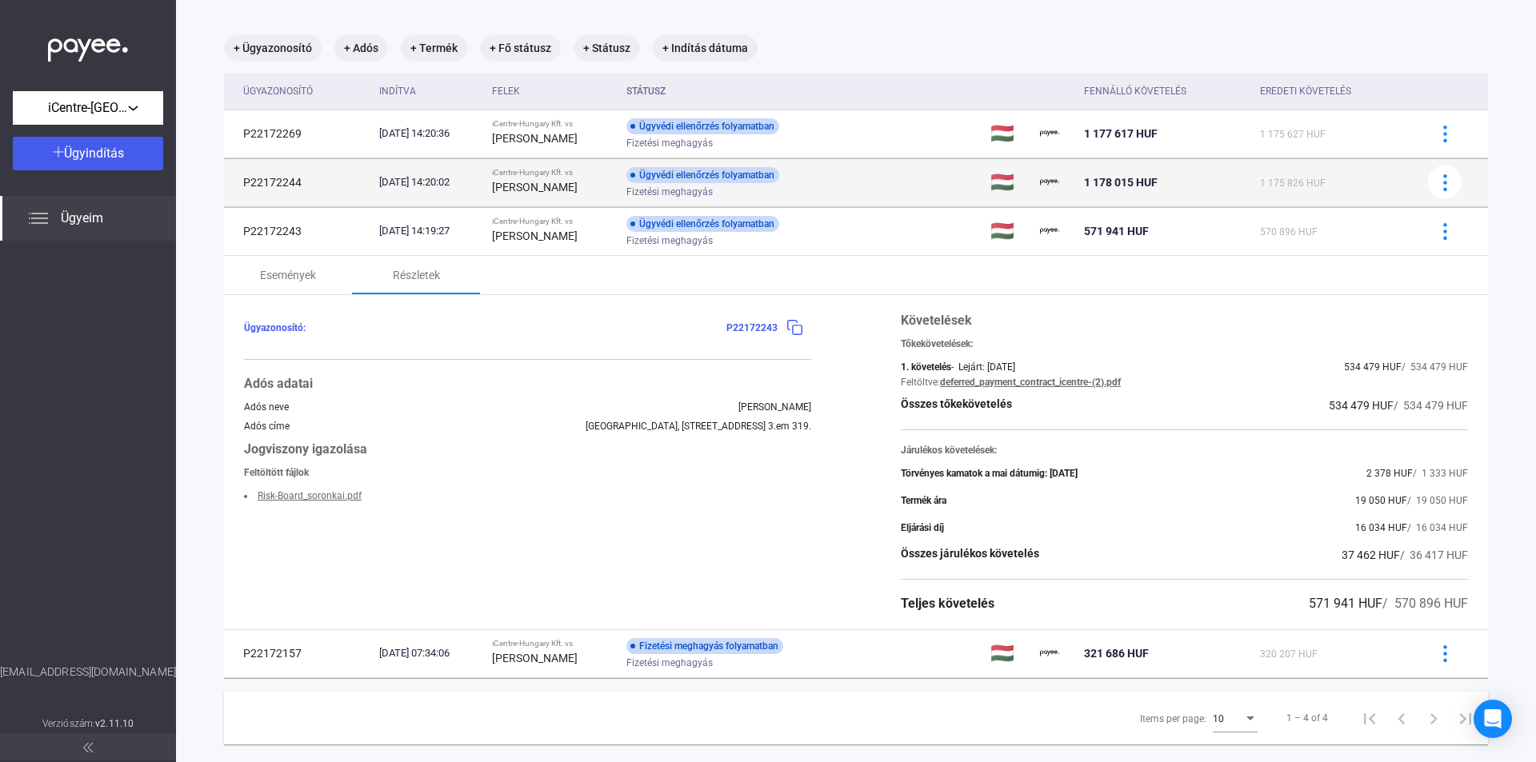
click at [710, 188] on span "Fizetési meghagyás" at bounding box center [669, 191] width 86 height 19
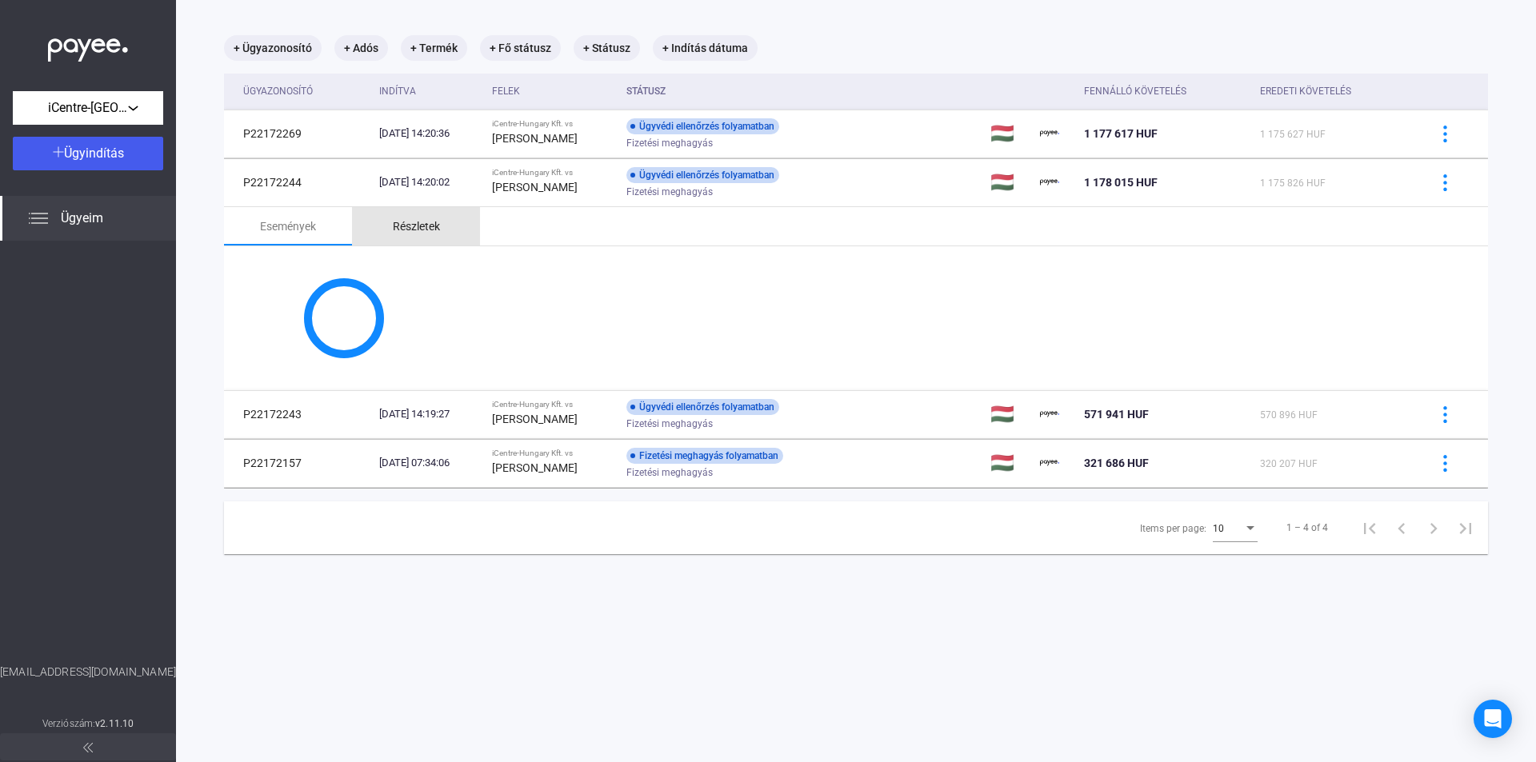
click at [430, 226] on div "Részletek" at bounding box center [416, 226] width 47 height 19
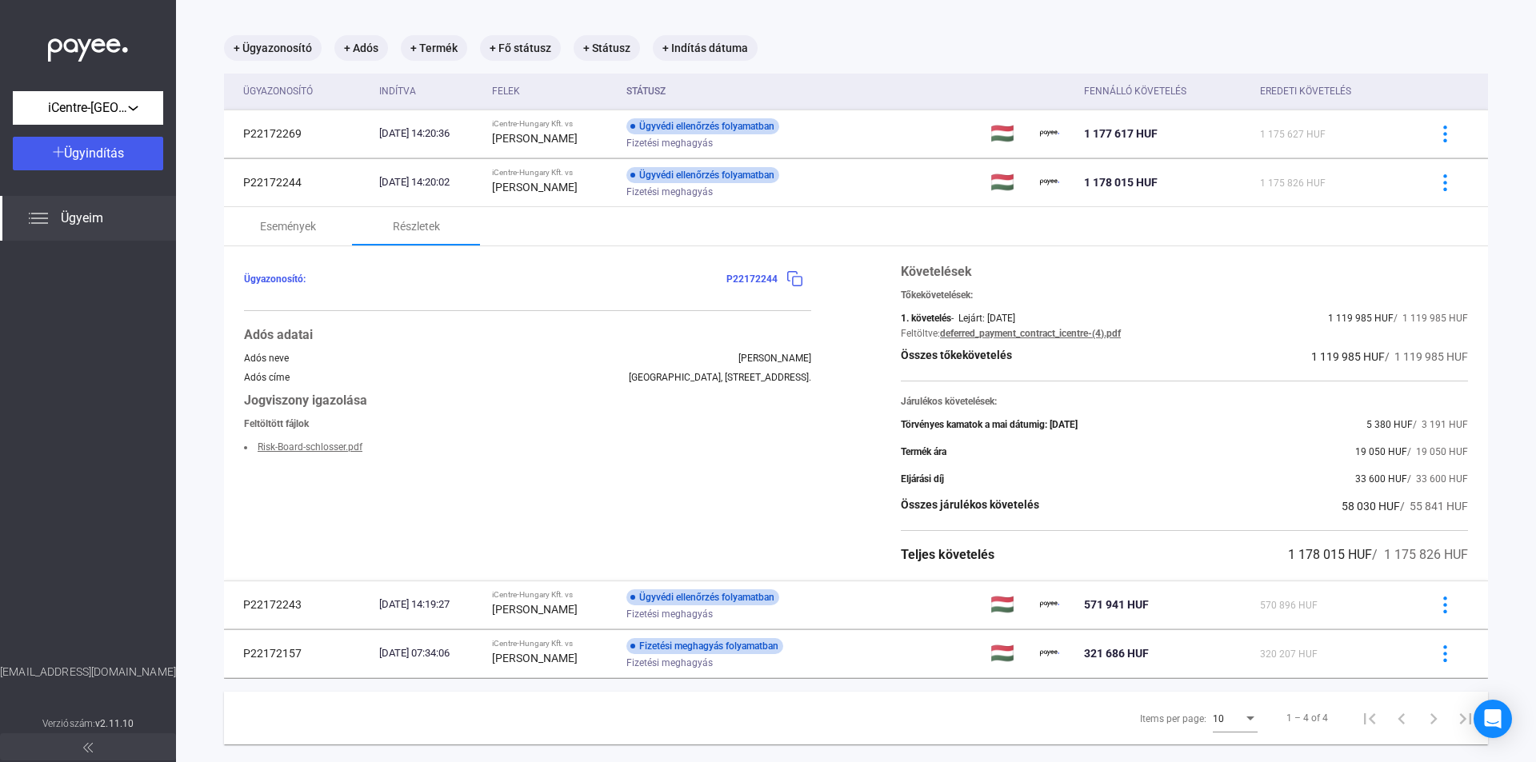
drag, startPoint x: 1342, startPoint y: 475, endPoint x: 1372, endPoint y: 477, distance: 30.4
click at [1372, 477] on span "33 600 HUF" at bounding box center [1381, 479] width 52 height 11
copy span "33 600"
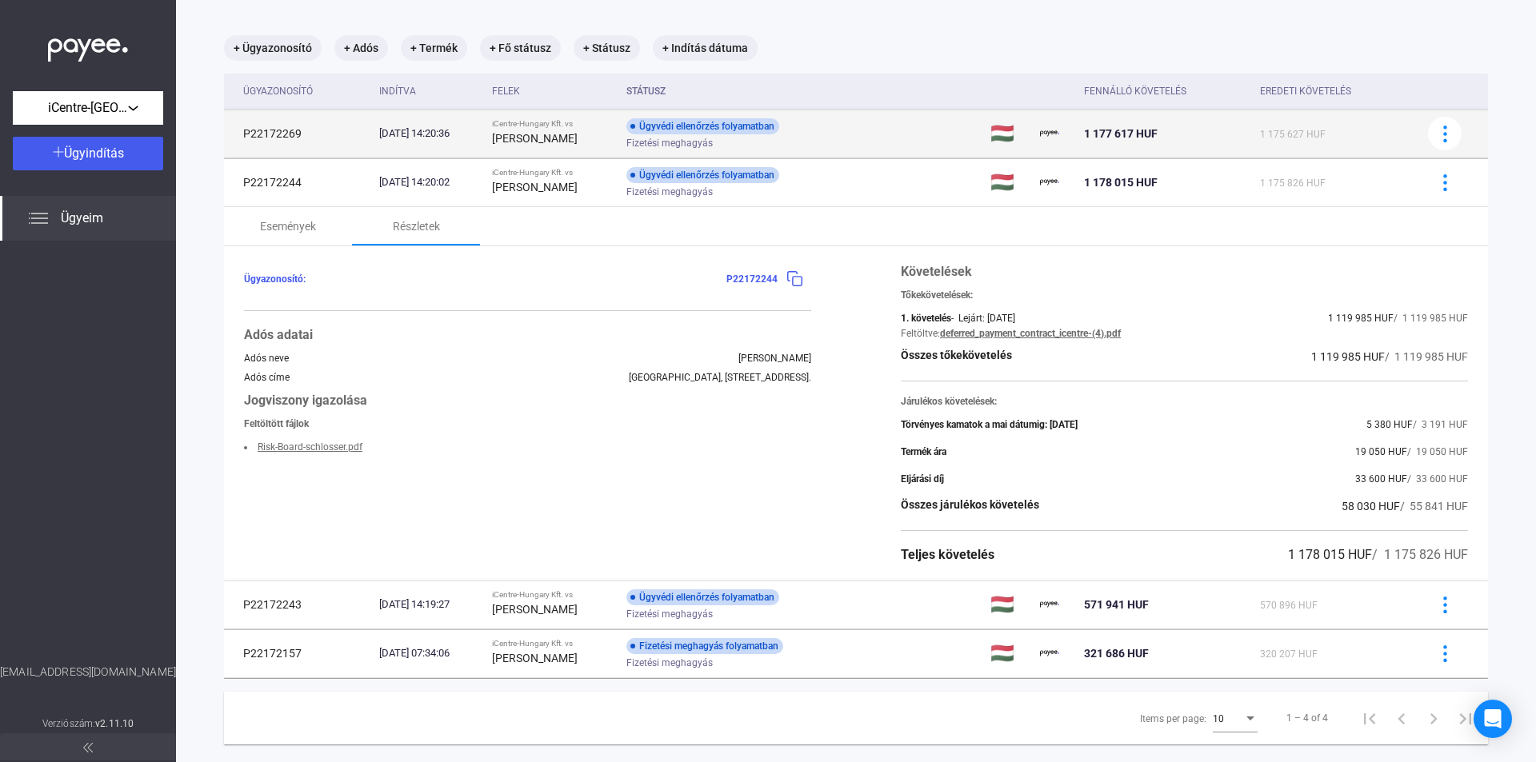
click at [1014, 142] on td "🇭🇺" at bounding box center [1009, 134] width 50 height 48
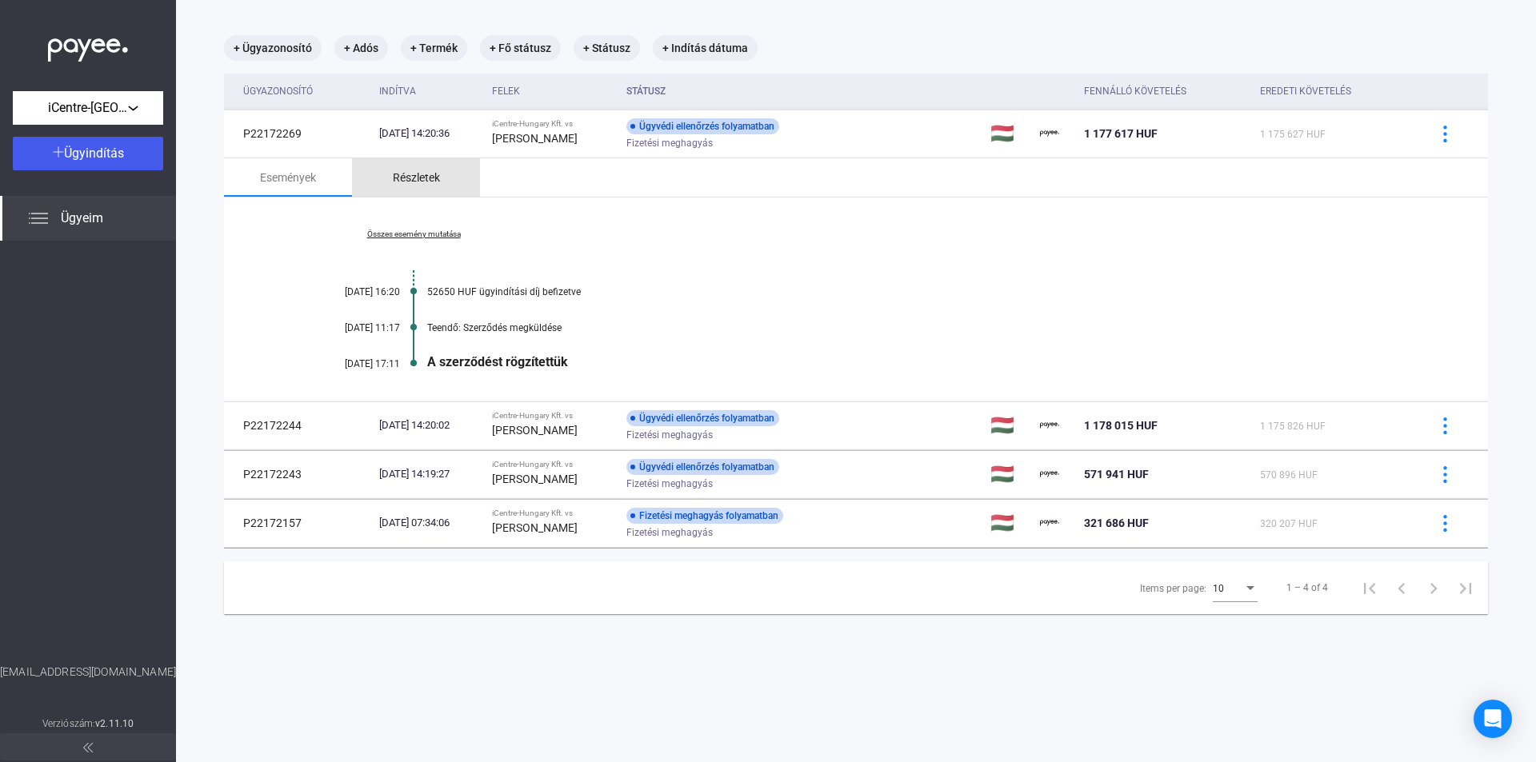
click at [428, 175] on div "Részletek" at bounding box center [416, 177] width 47 height 19
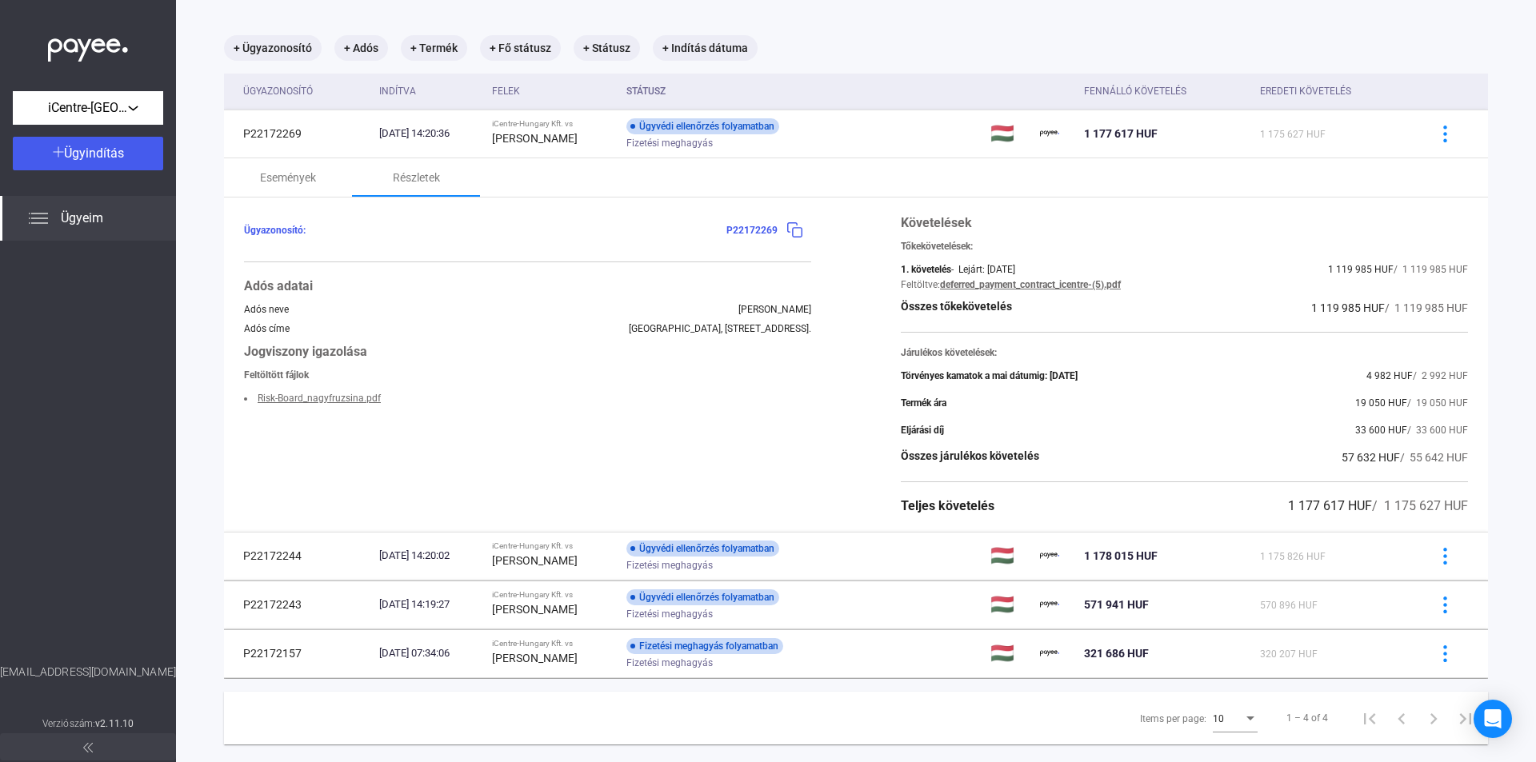
drag, startPoint x: 1270, startPoint y: 508, endPoint x: 1355, endPoint y: 504, distance: 85.7
click at [1355, 504] on span "1 177 617 HUF" at bounding box center [1330, 505] width 84 height 15
drag, startPoint x: 1290, startPoint y: 305, endPoint x: 1364, endPoint y: 308, distance: 73.7
click at [1364, 308] on div "Összes tőkekövetelés 1 119 985 HUF / 1 119 985 HUF" at bounding box center [1184, 307] width 567 height 19
copy span "1 119 985 HUF"
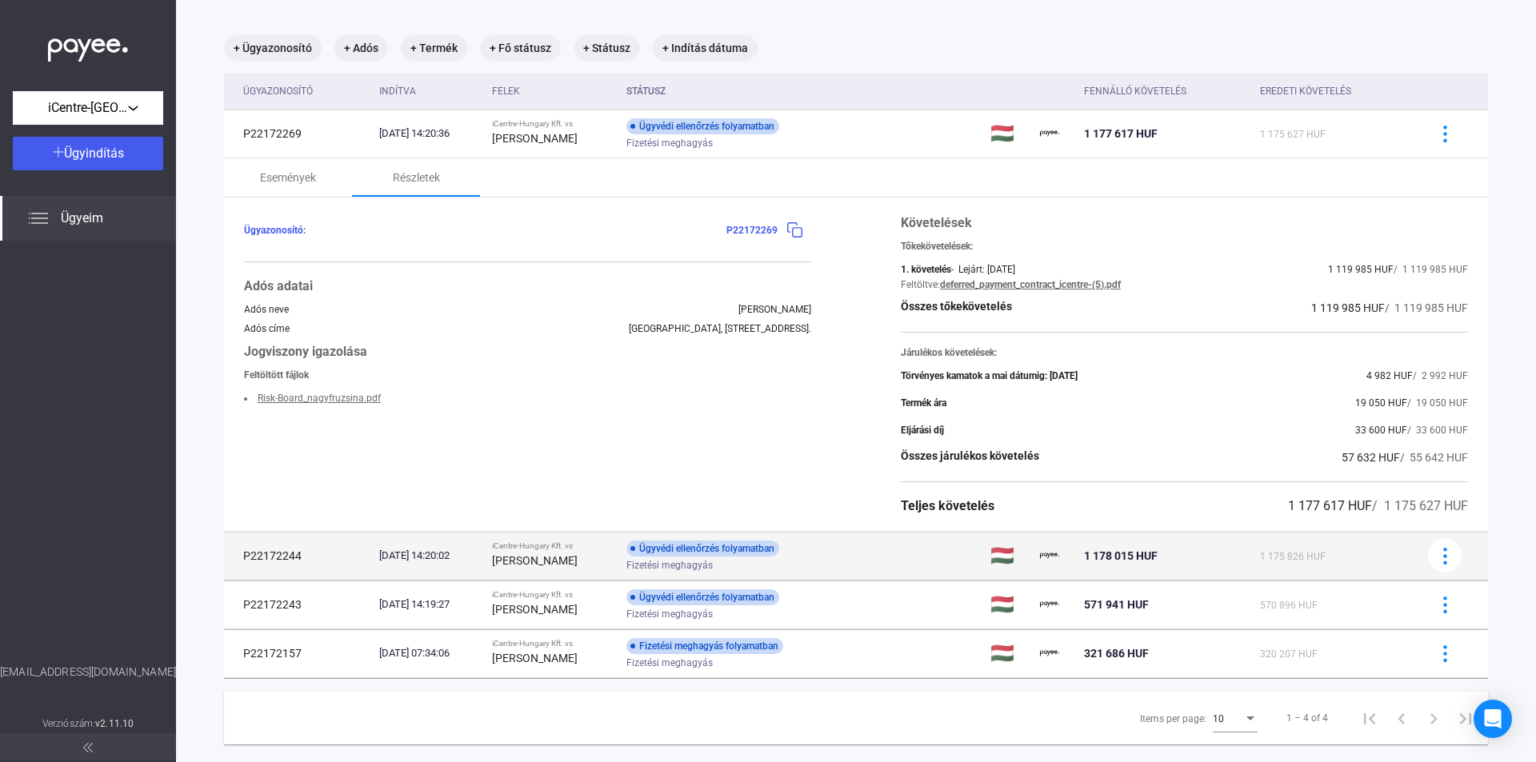
click at [573, 549] on div "iCentre-Hungary Kft. vs" at bounding box center [552, 547] width 121 height 10
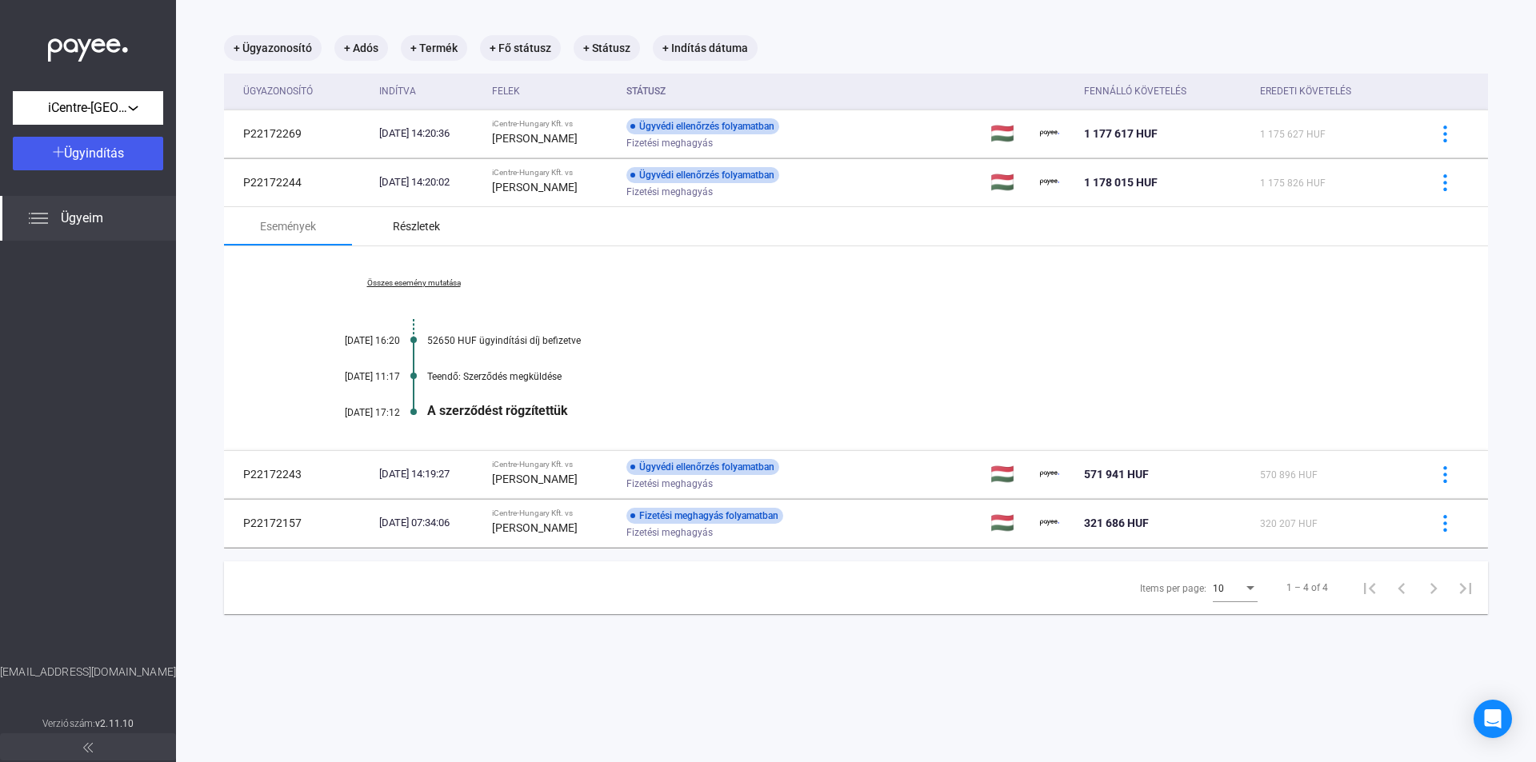
click at [430, 224] on div "Részletek" at bounding box center [416, 226] width 47 height 19
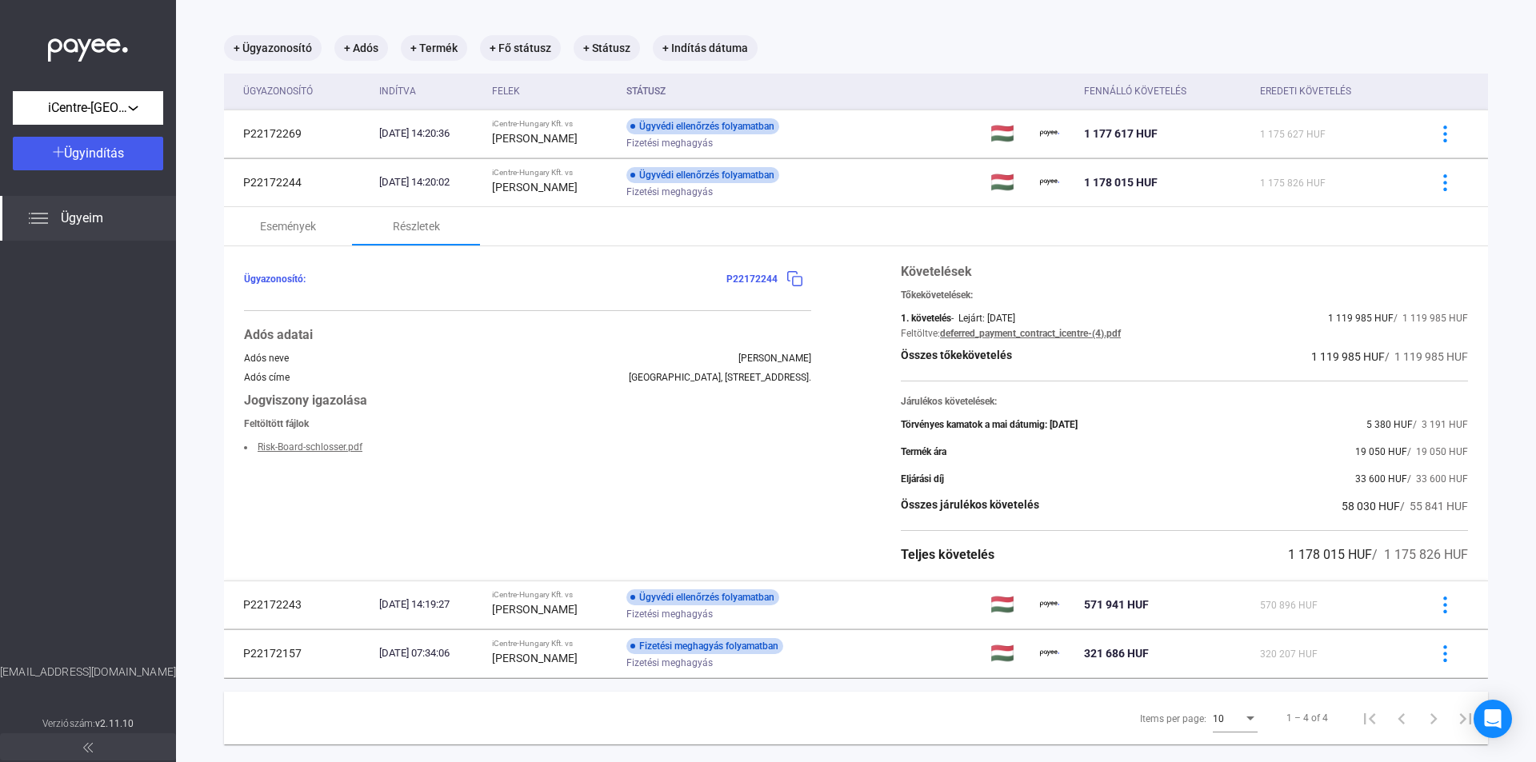
drag, startPoint x: 1291, startPoint y: 354, endPoint x: 1341, endPoint y: 354, distance: 49.6
click at [1341, 354] on div "Összes tőkekövetelés 1 119 985 HUF / 1 119 985 HUF" at bounding box center [1184, 356] width 567 height 19
copy span "1 119 985"
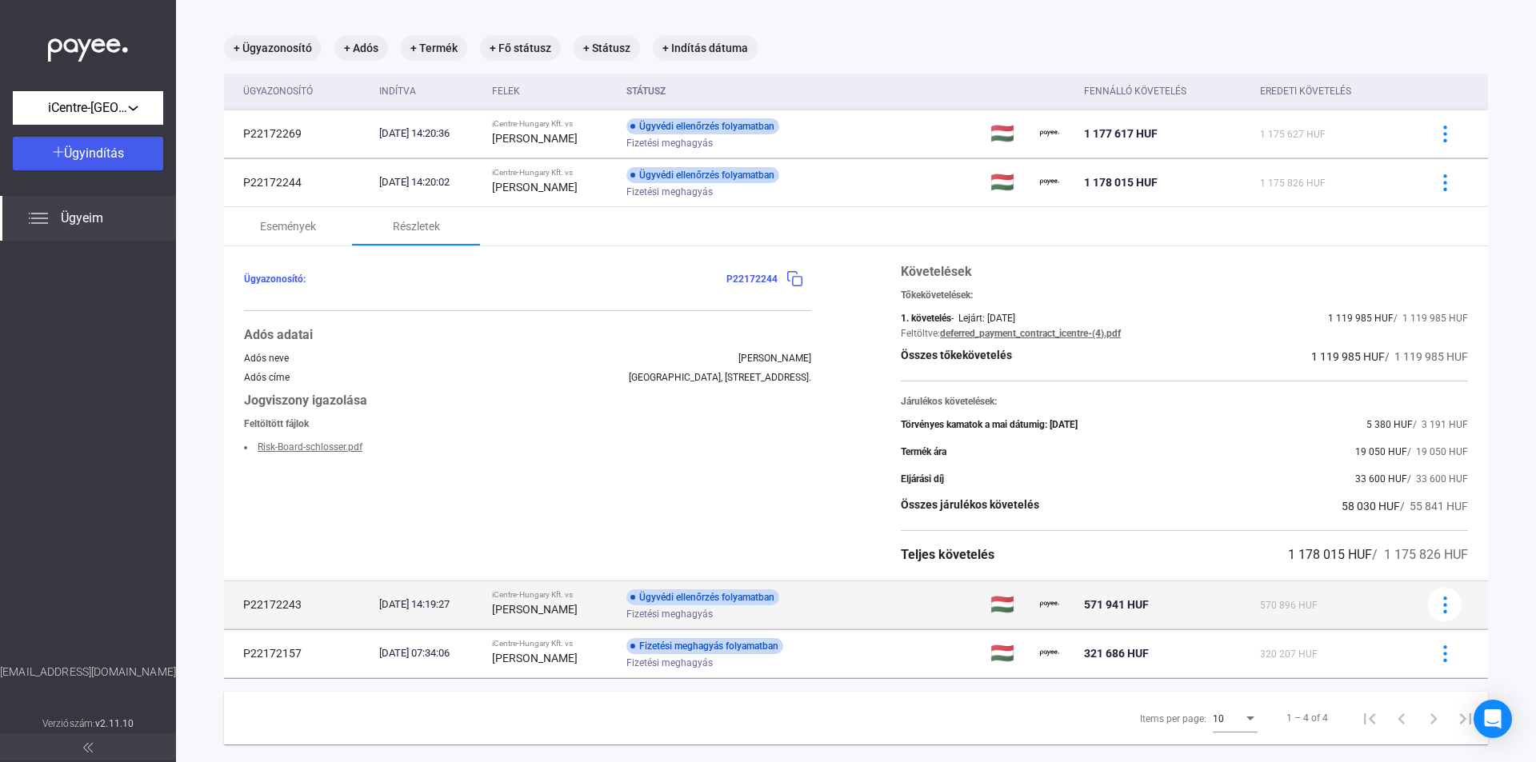
click at [1102, 606] on span "571 941 HUF" at bounding box center [1116, 604] width 65 height 13
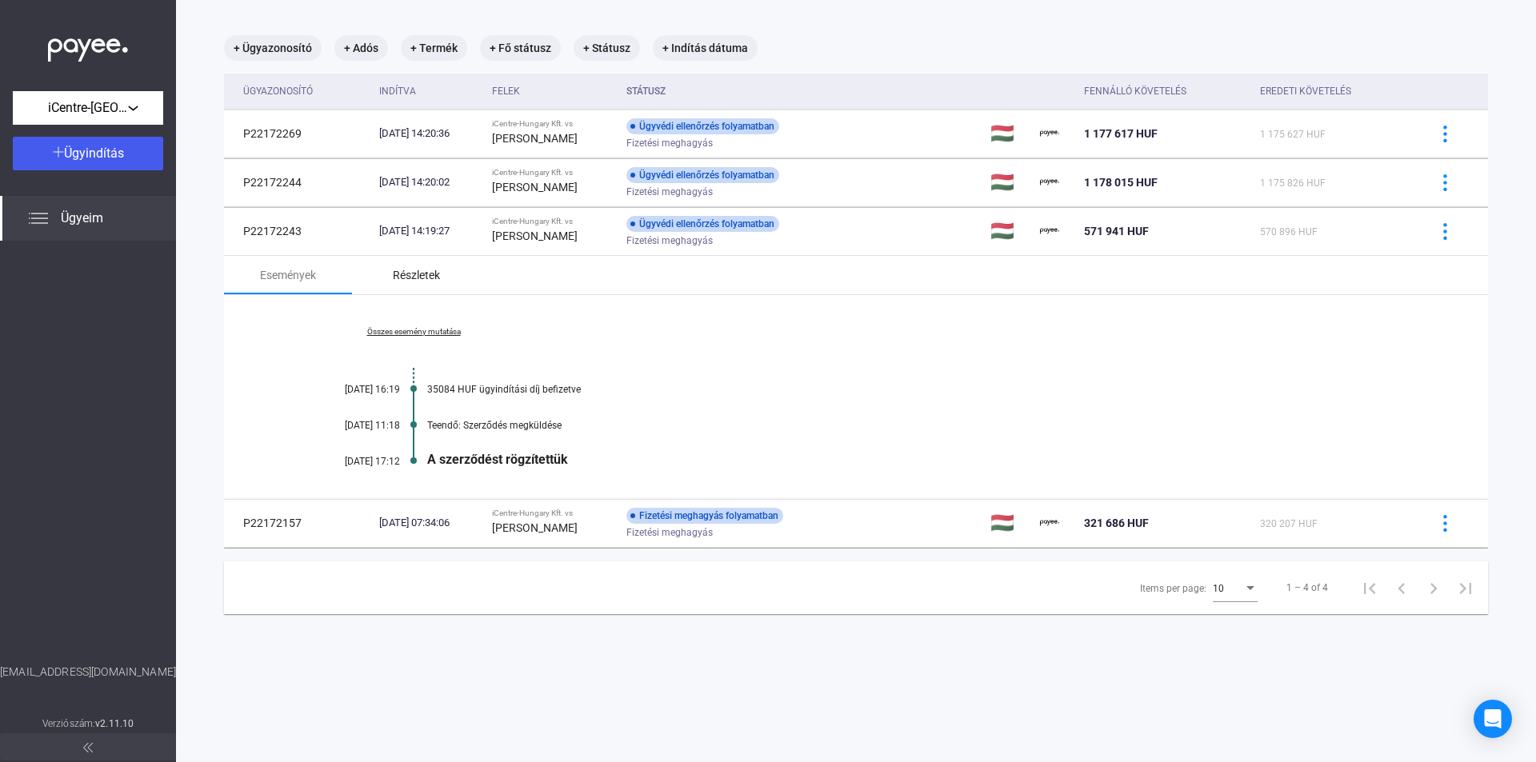
click at [435, 263] on div "Részletek" at bounding box center [416, 275] width 128 height 38
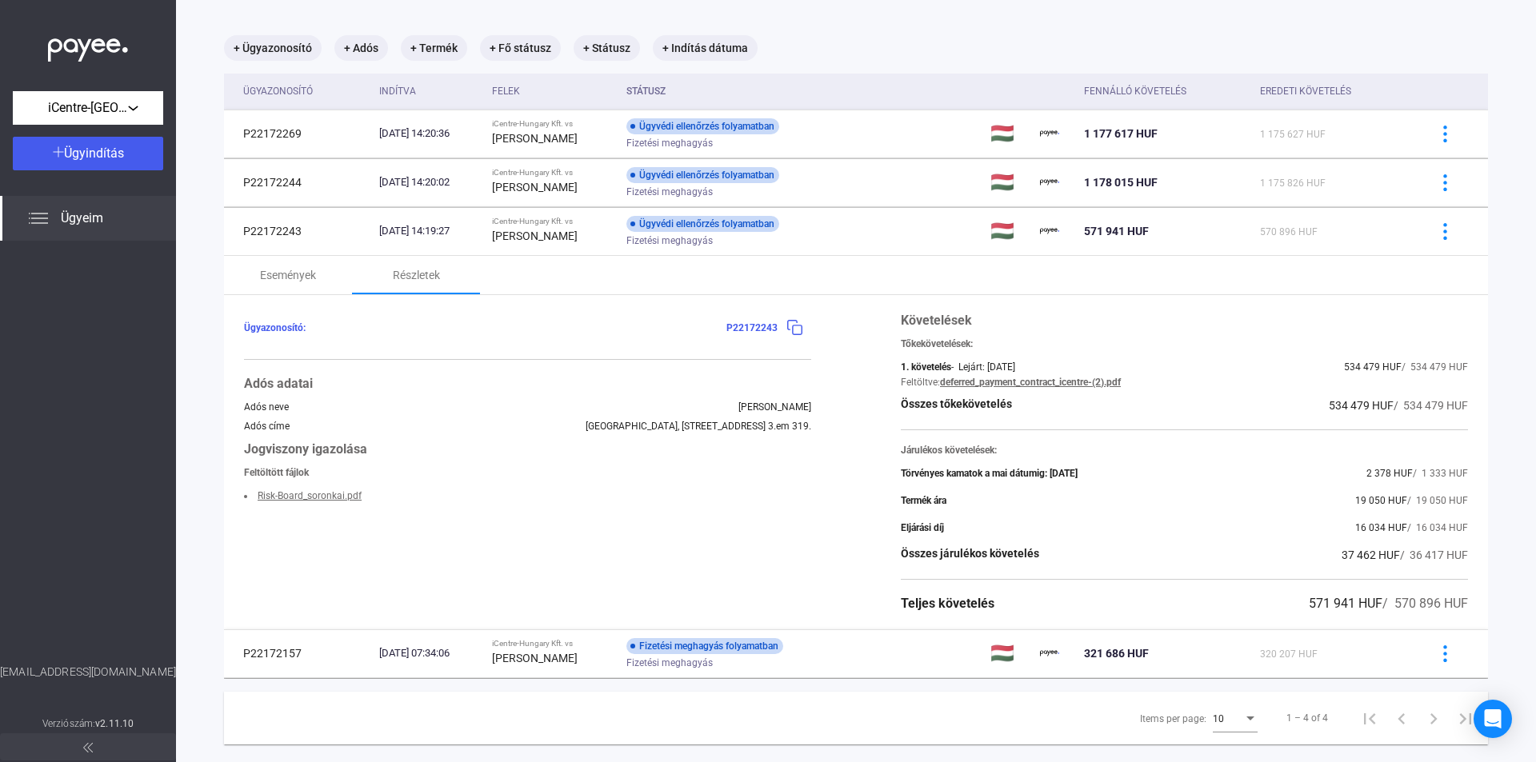
drag, startPoint x: 1309, startPoint y: 406, endPoint x: 1352, endPoint y: 406, distance: 43.2
click at [1352, 406] on div "Összes tőkekövetelés 534 479 HUF / 534 479 HUF" at bounding box center [1184, 405] width 567 height 19
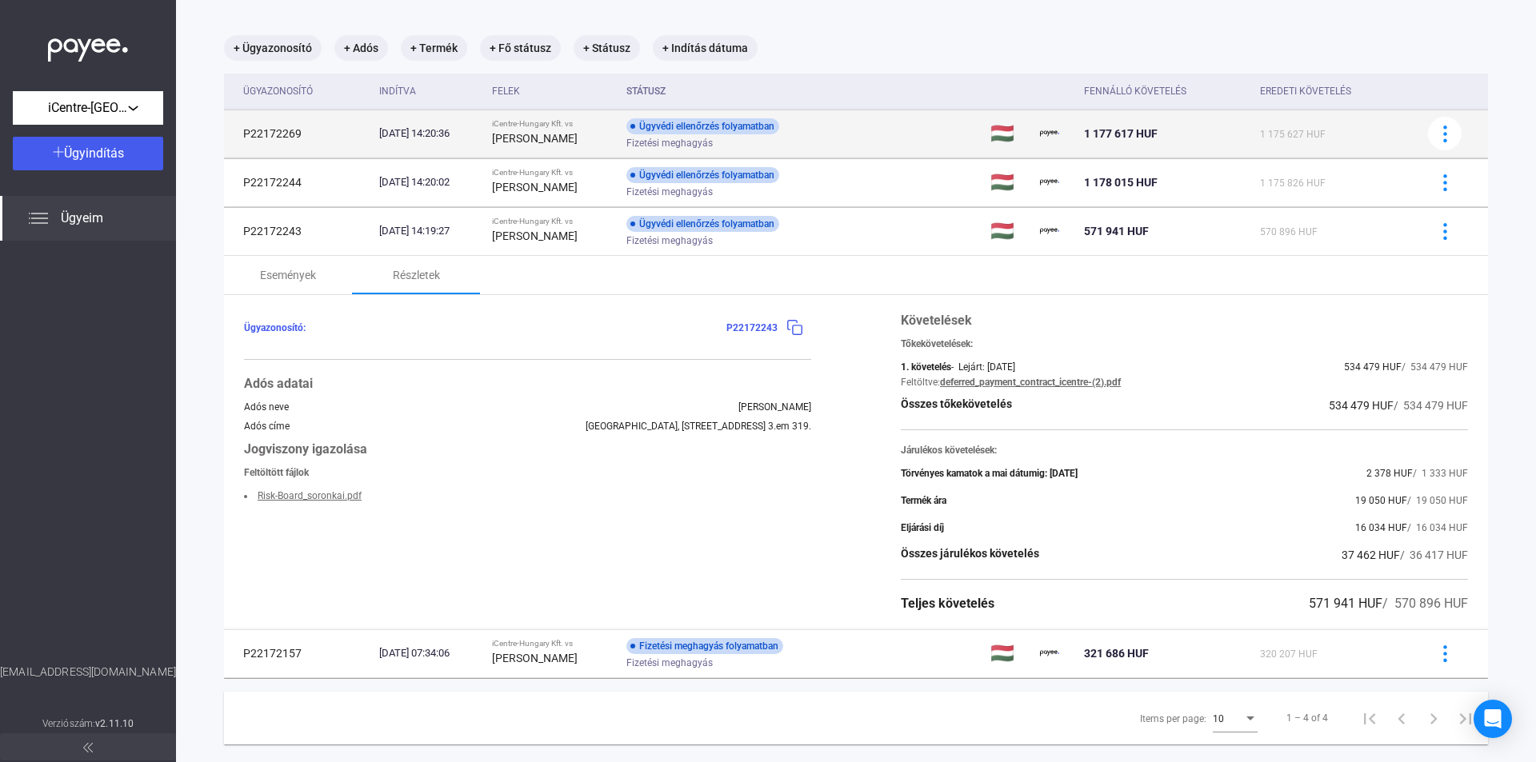
copy span "534 479"
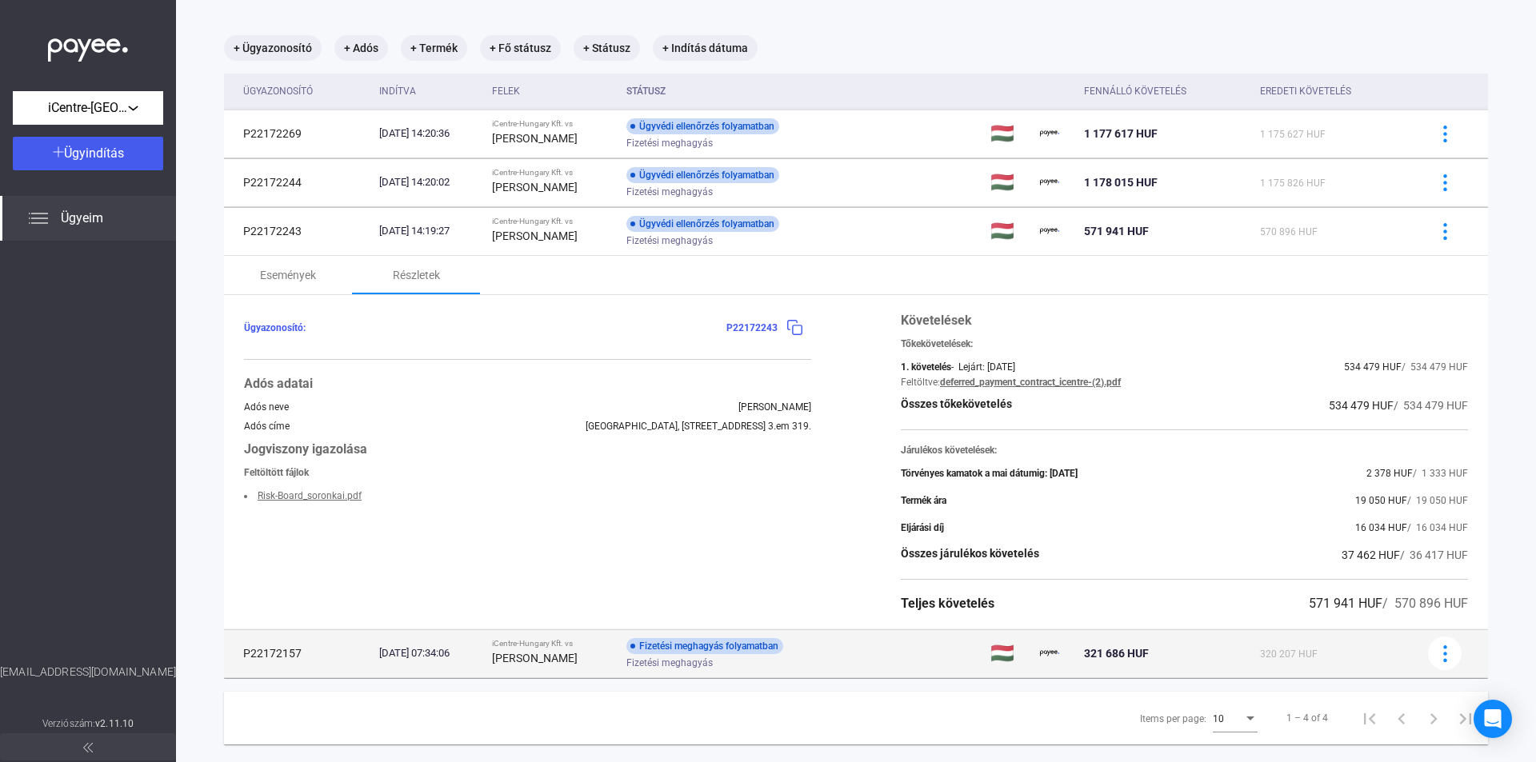
click at [770, 658] on div "Fizetési meghagyás" at bounding box center [753, 664] width 255 height 12
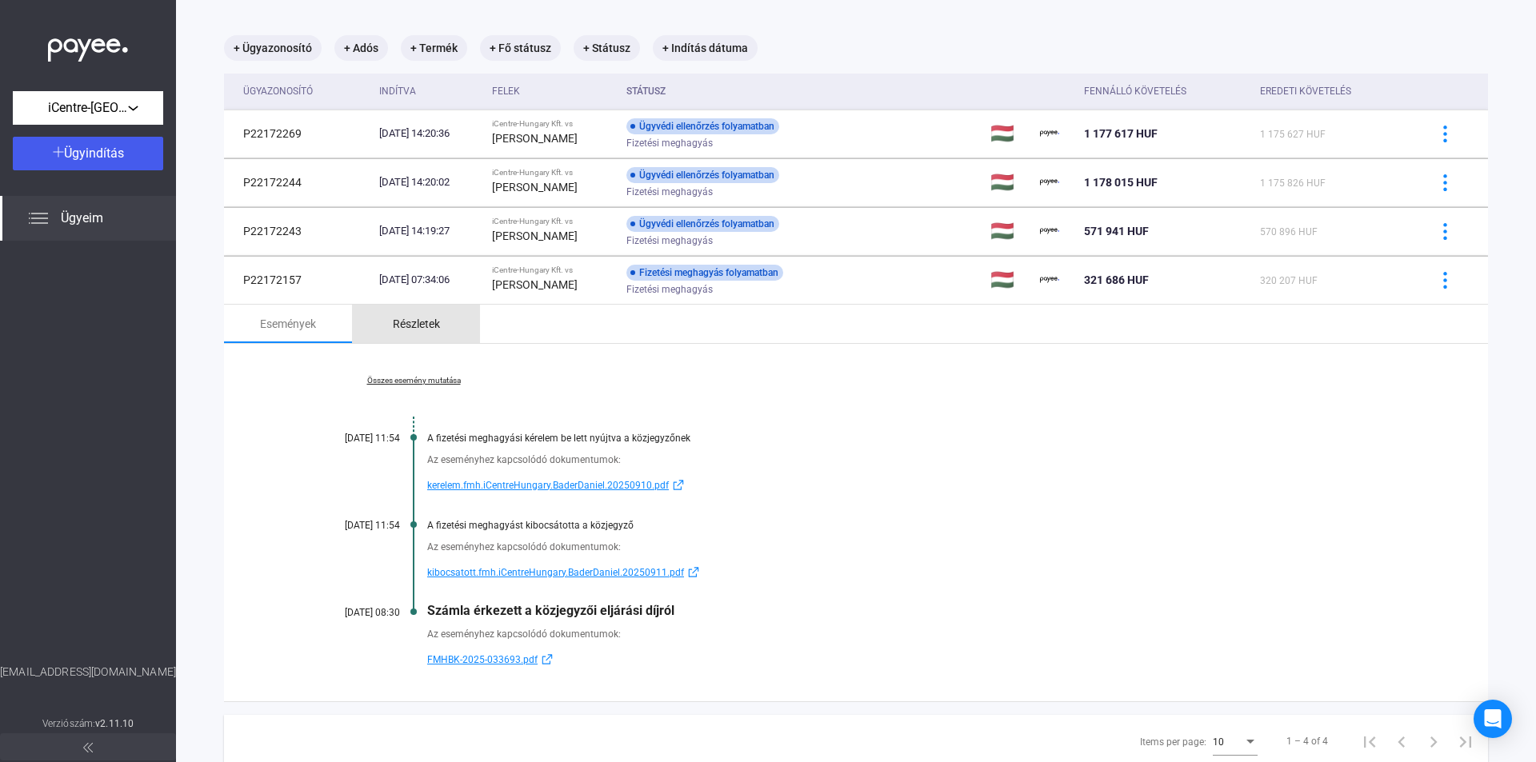
click at [401, 325] on div "Részletek" at bounding box center [416, 323] width 47 height 19
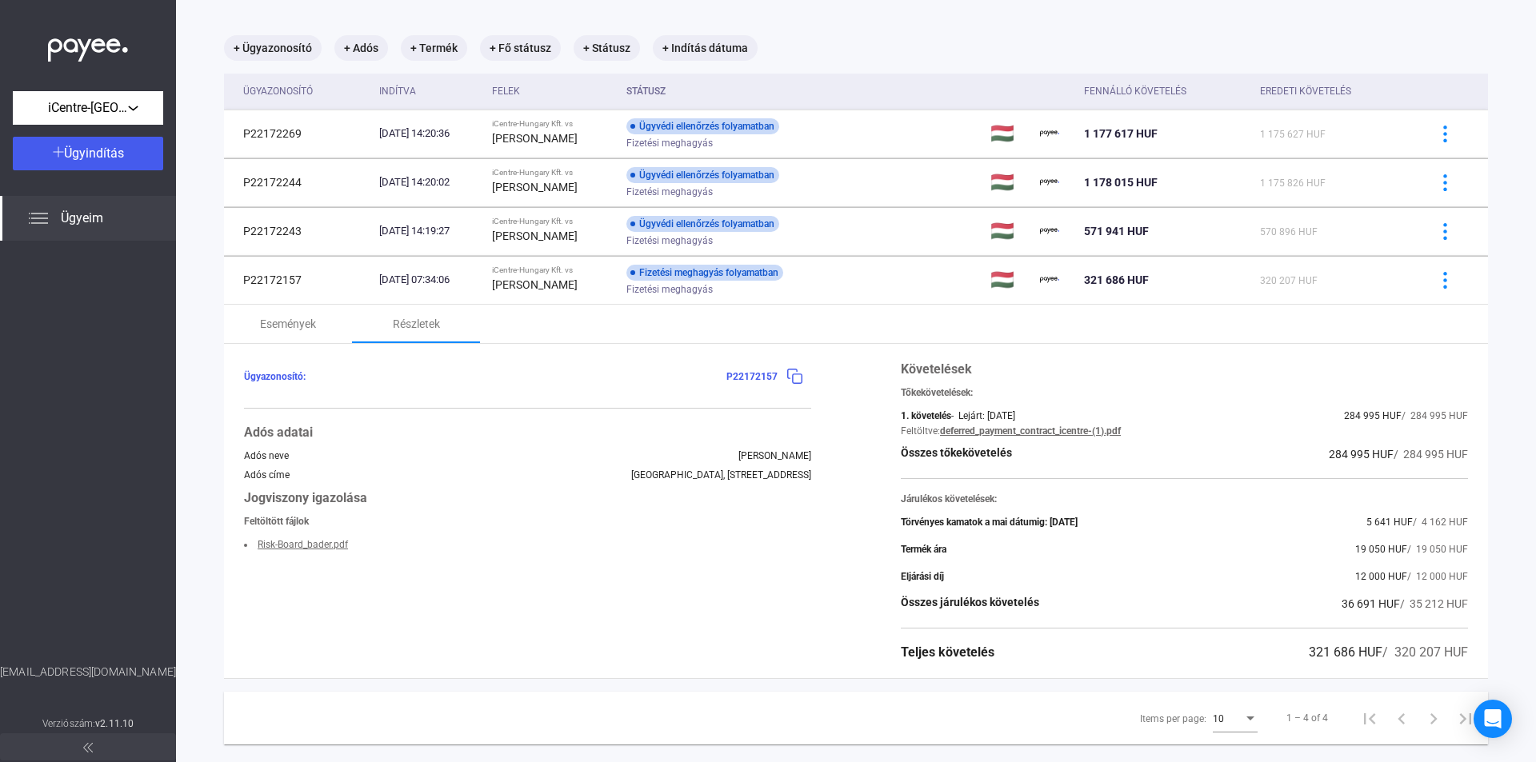
drag, startPoint x: 1308, startPoint y: 454, endPoint x: 1350, endPoint y: 458, distance: 41.7
click at [1350, 458] on div "Összes tőkekövetelés 284 995 HUF / 284 995 HUF" at bounding box center [1184, 454] width 567 height 19
copy span "284 995"
